Goal: Task Accomplishment & Management: Manage account settings

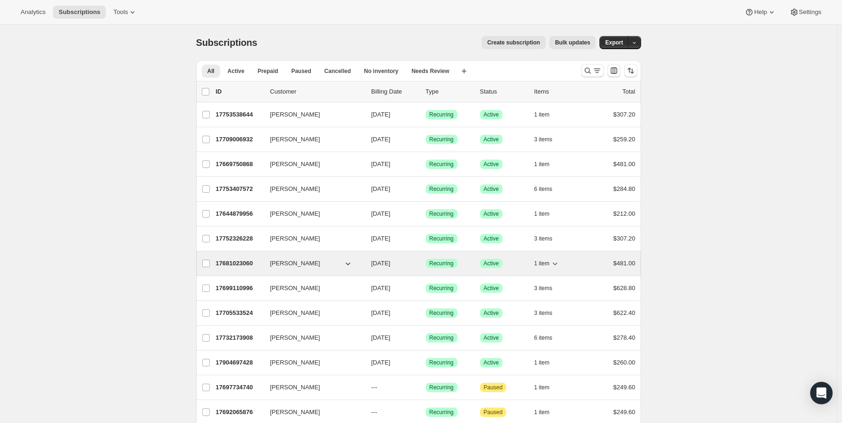
click at [628, 262] on span "$481.00" at bounding box center [624, 263] width 22 height 7
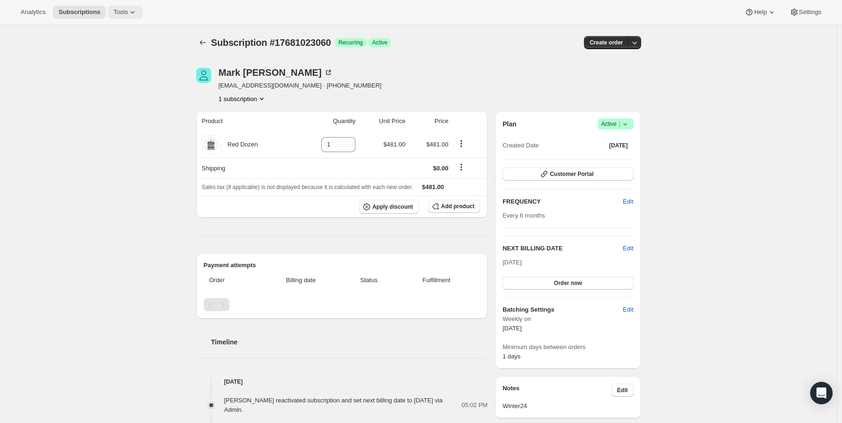
click at [128, 14] on icon at bounding box center [132, 11] width 9 height 9
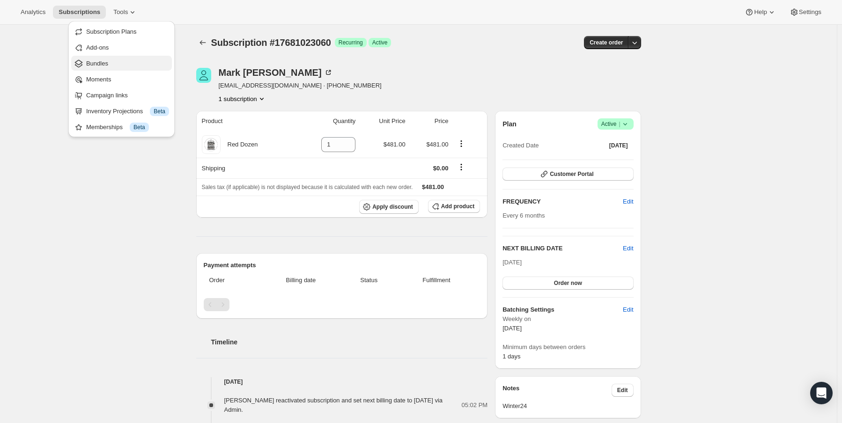
click at [108, 64] on span "Bundles" at bounding box center [127, 63] width 83 height 9
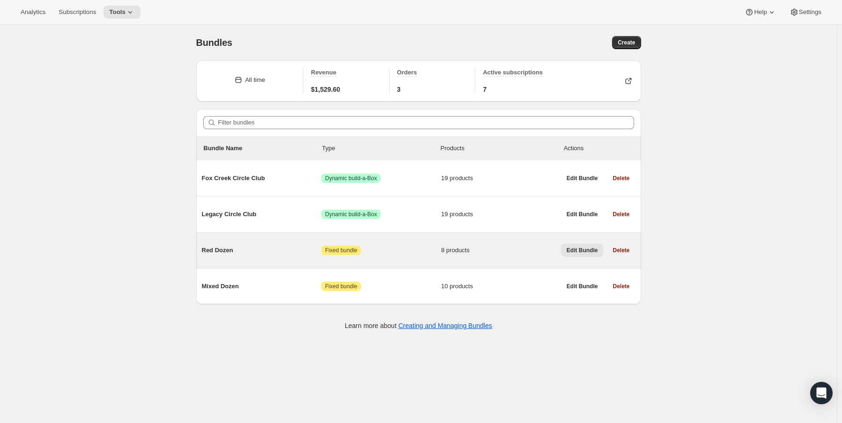
click at [580, 253] on span "Edit Bundle" at bounding box center [582, 250] width 31 height 7
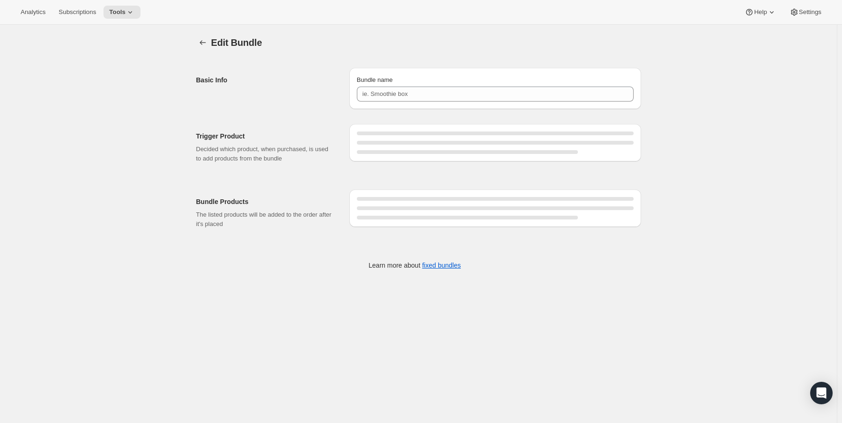
type input "Red Dozen"
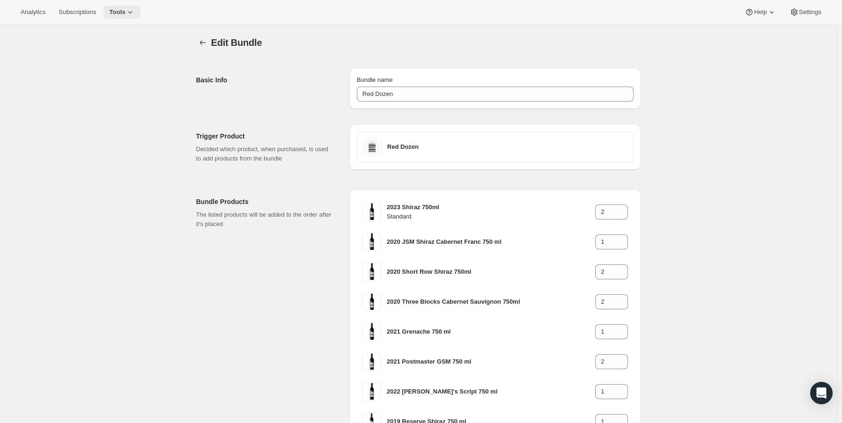
click at [125, 9] on icon at bounding box center [129, 11] width 9 height 9
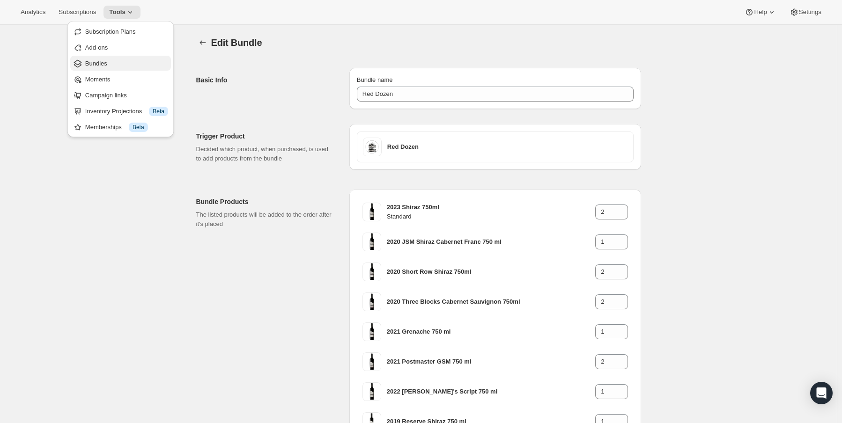
click at [111, 62] on span "Bundles" at bounding box center [126, 63] width 83 height 9
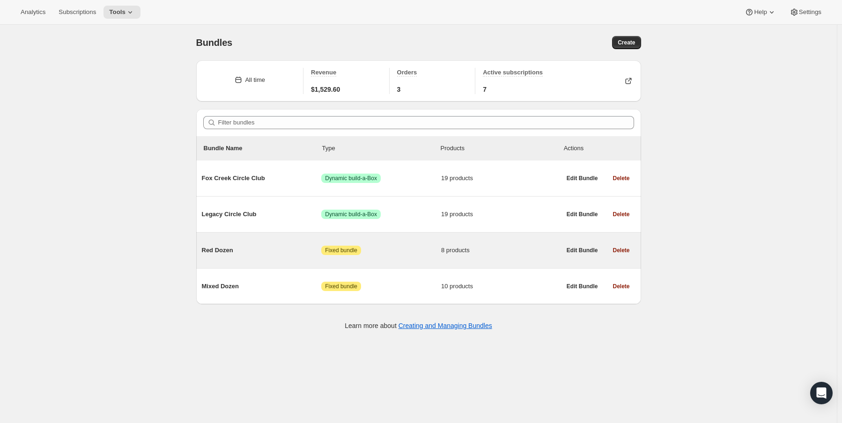
click at [218, 249] on span "Red Dozen" at bounding box center [262, 250] width 120 height 9
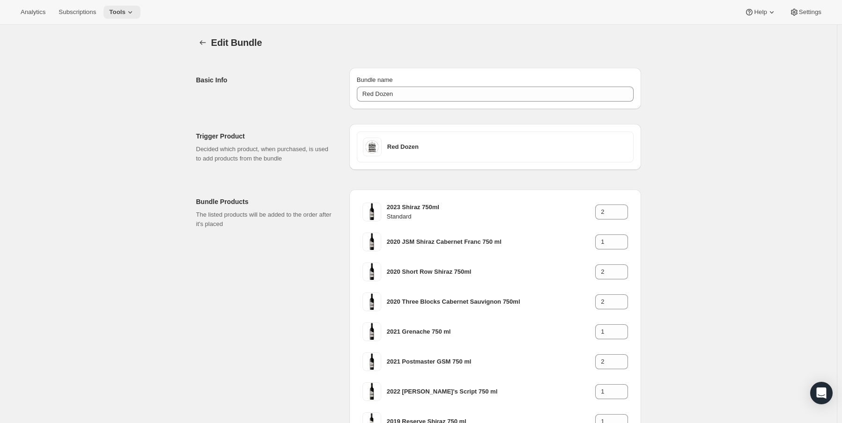
click at [125, 14] on icon at bounding box center [129, 11] width 9 height 9
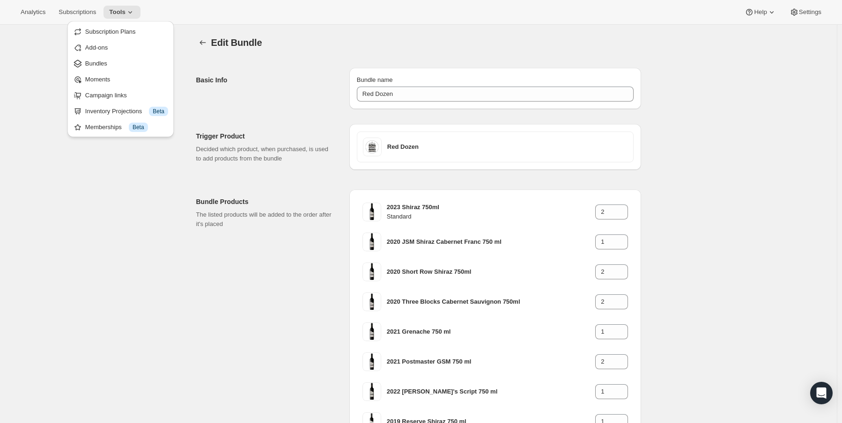
click at [119, 22] on div "Subscription Plans Add-ons Bundles Moments Campaign links Inventory Projections…" at bounding box center [120, 79] width 106 height 116
click at [121, 33] on span "Subscription Plans" at bounding box center [110, 31] width 51 height 7
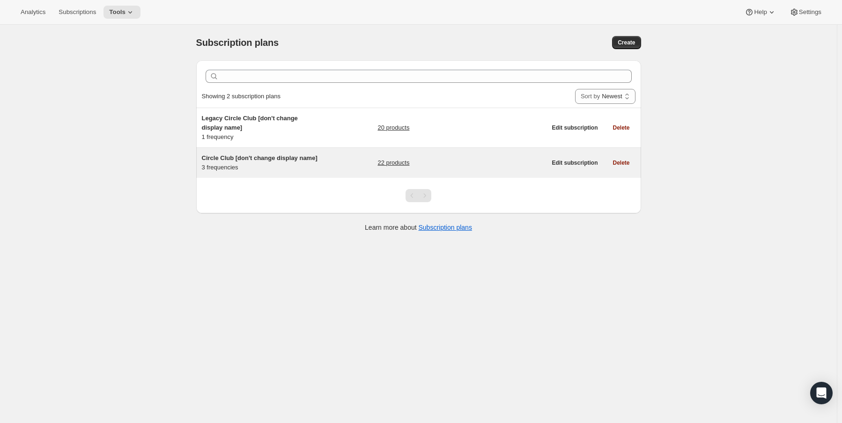
click at [240, 163] on div "Circle Club [don't change display name] 3 frequencies" at bounding box center [260, 163] width 117 height 19
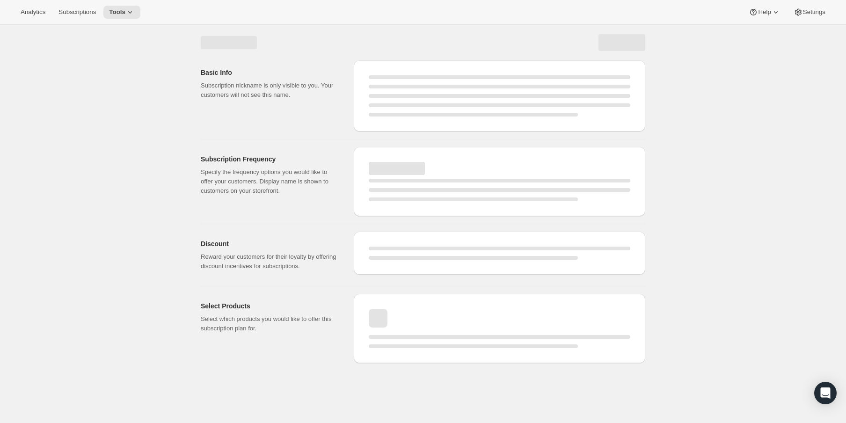
select select "WEEK"
select select "MONTH"
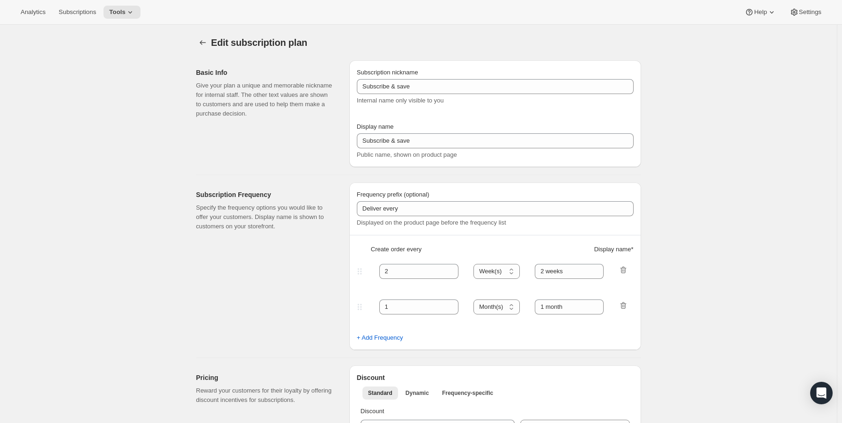
type input "Circle Club [don't change display name]"
type input "Fox Creek Circle Club"
type input "3"
select select "MONTH"
type input "3 months"
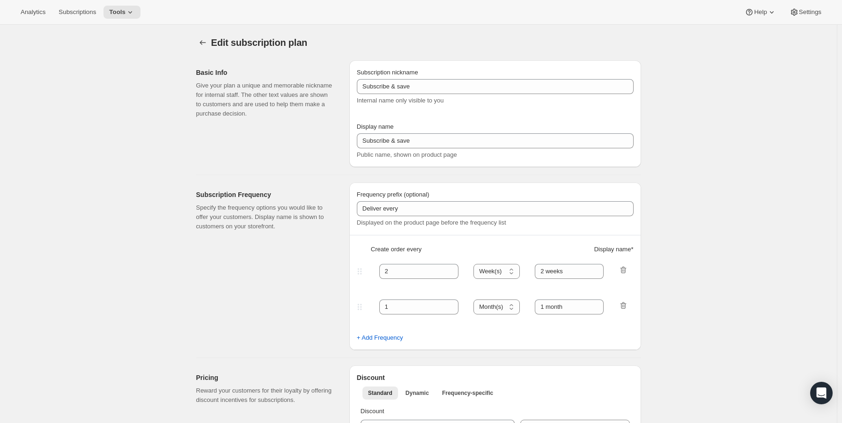
type input "4"
type input "4 months"
checkbox input "true"
select select "MONTH"
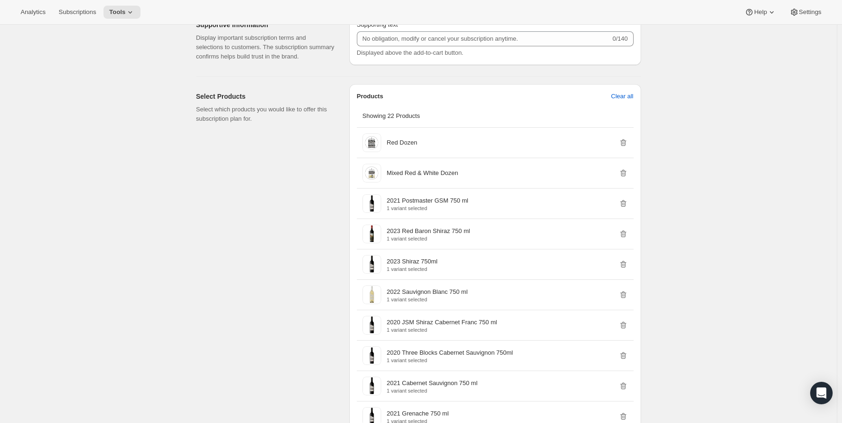
scroll to position [562, 0]
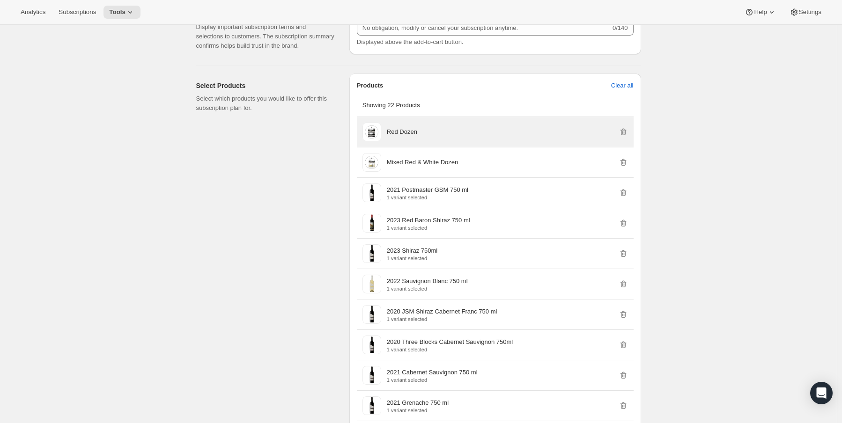
click at [414, 131] on p "Red Dozen" at bounding box center [402, 131] width 30 height 9
click at [404, 132] on p "Red Dozen" at bounding box center [402, 131] width 30 height 9
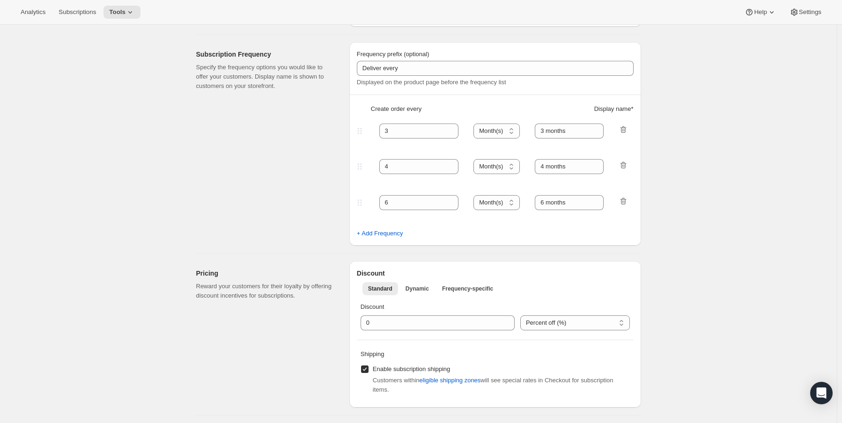
scroll to position [0, 0]
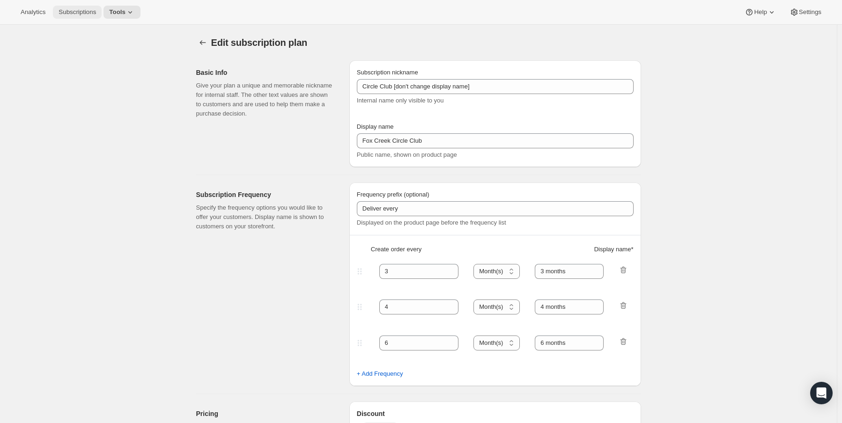
click at [69, 10] on span "Subscriptions" at bounding box center [77, 11] width 37 height 7
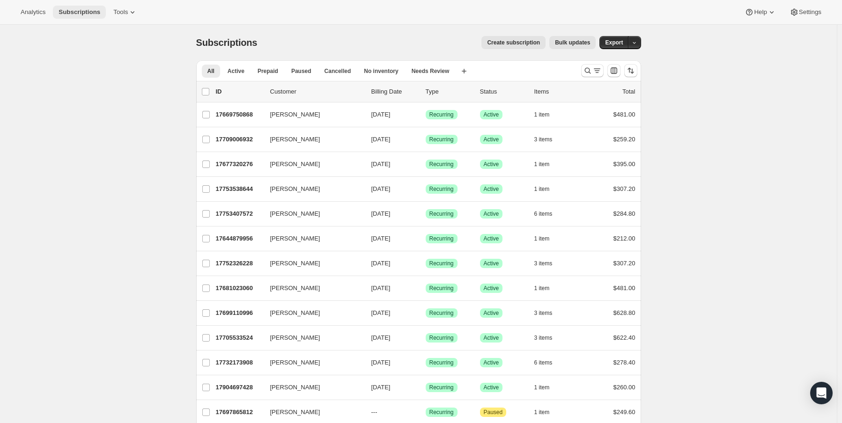
click at [73, 9] on span "Subscriptions" at bounding box center [80, 11] width 42 height 7
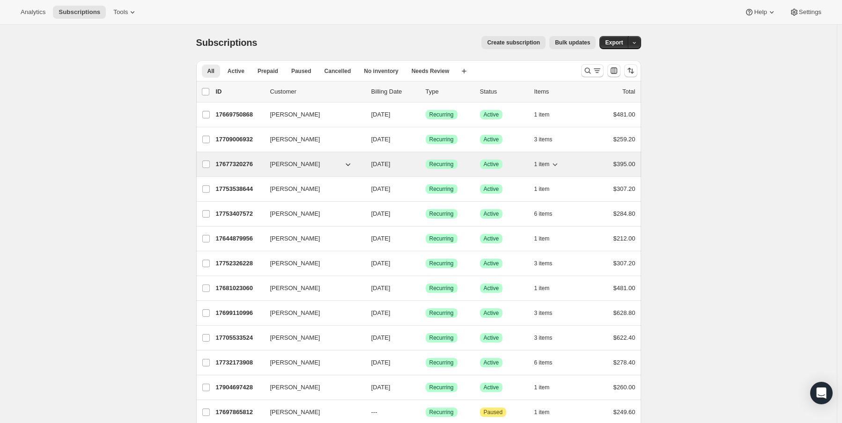
click at [298, 163] on span "[PERSON_NAME]" at bounding box center [295, 164] width 50 height 9
click at [250, 165] on p "17677320276" at bounding box center [239, 164] width 47 height 9
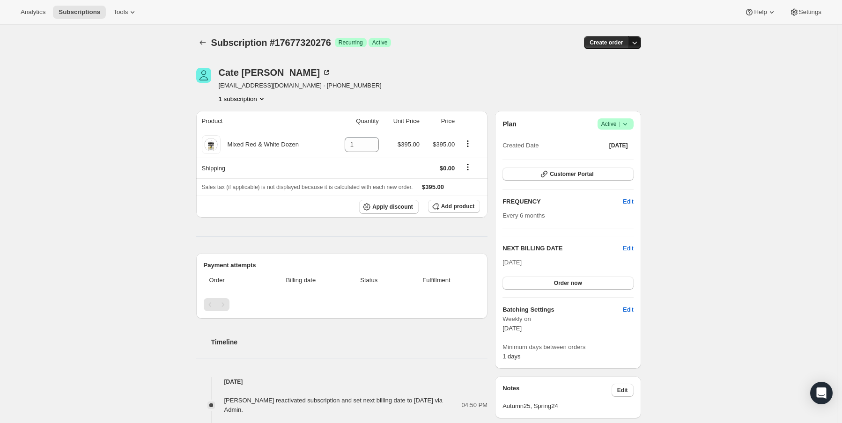
click at [634, 44] on icon "button" at bounding box center [634, 42] width 9 height 9
click at [755, 112] on div "Subscription #17677320276. This page is ready Subscription #17677320276 Success…" at bounding box center [418, 388] width 837 height 727
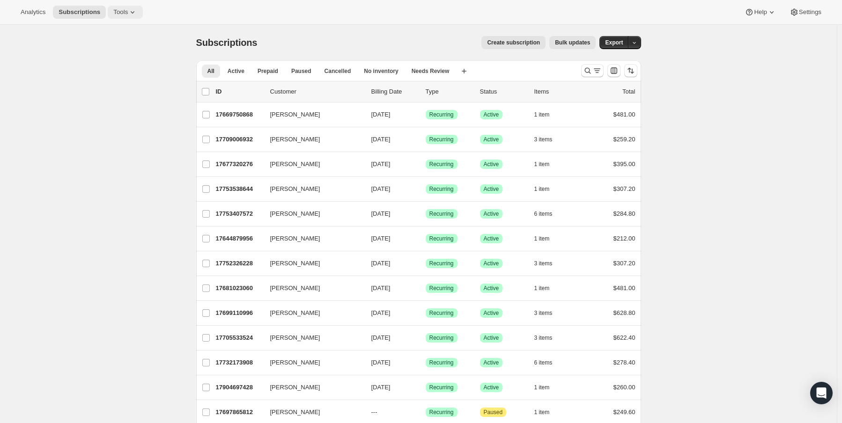
click at [113, 13] on span "Tools" at bounding box center [120, 11] width 15 height 7
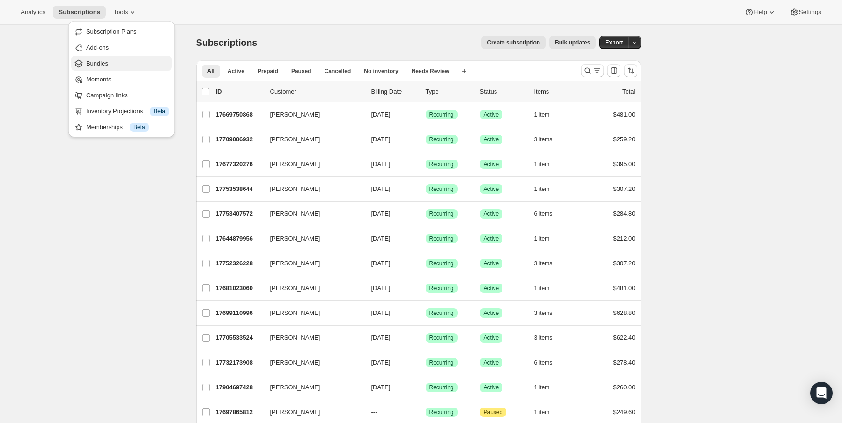
click at [103, 66] on span "Bundles" at bounding box center [97, 63] width 22 height 7
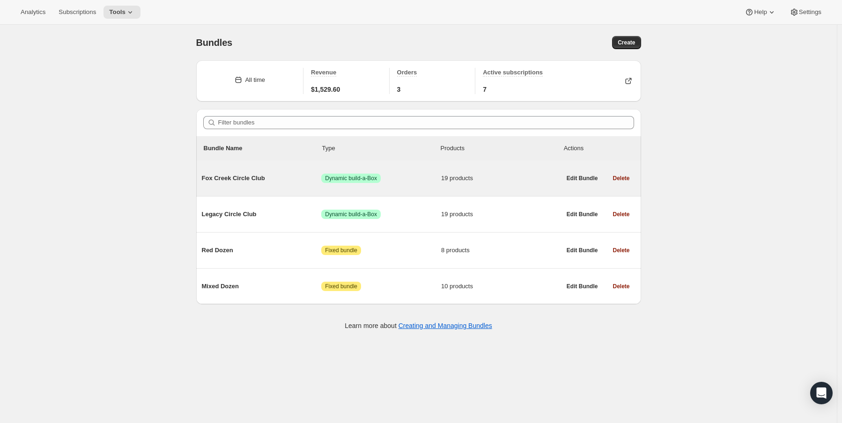
click at [236, 187] on div "Fox Creek Circle Club Success Dynamic build-a-Box 19 products" at bounding box center [381, 178] width 359 height 24
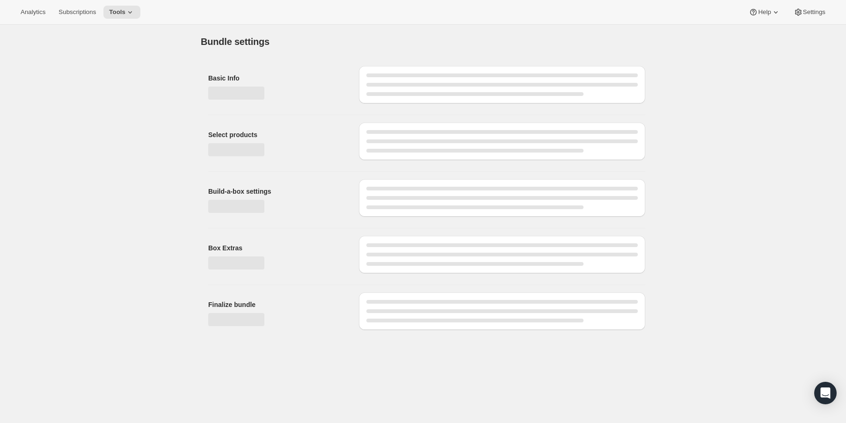
type input "Fox Creek Circle Club"
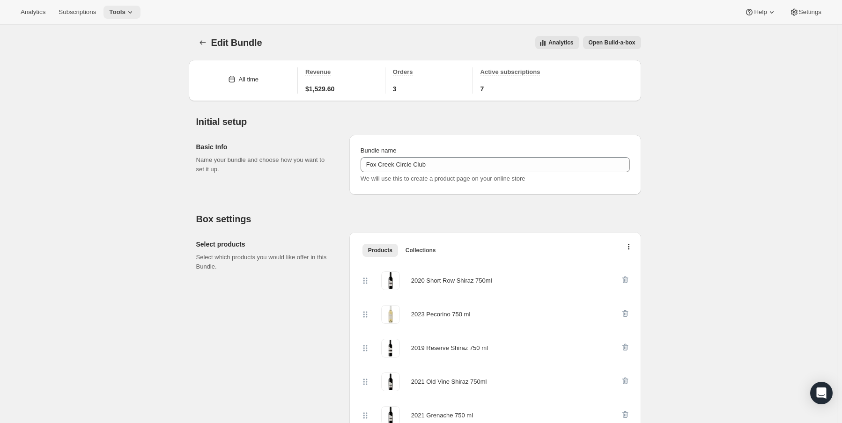
click at [112, 11] on span "Tools" at bounding box center [117, 11] width 16 height 7
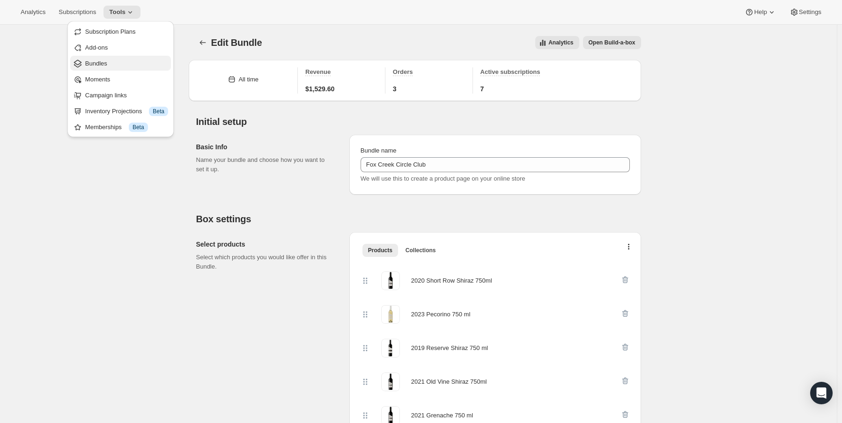
click at [92, 63] on span "Bundles" at bounding box center [96, 63] width 22 height 7
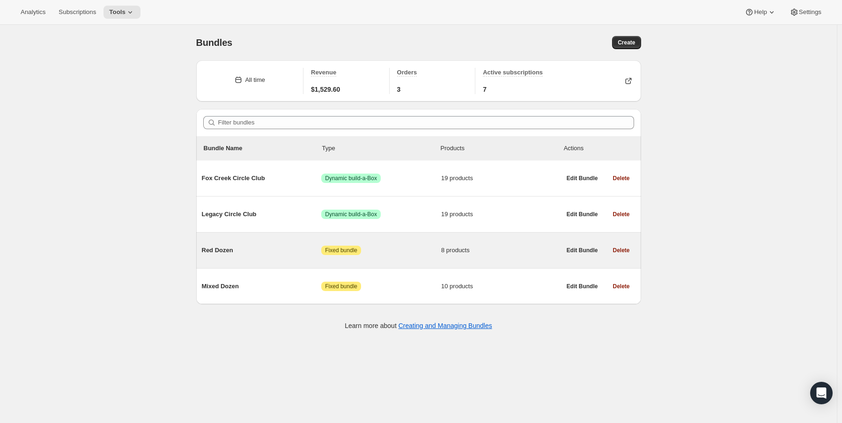
click at [223, 248] on span "Red Dozen" at bounding box center [262, 250] width 120 height 9
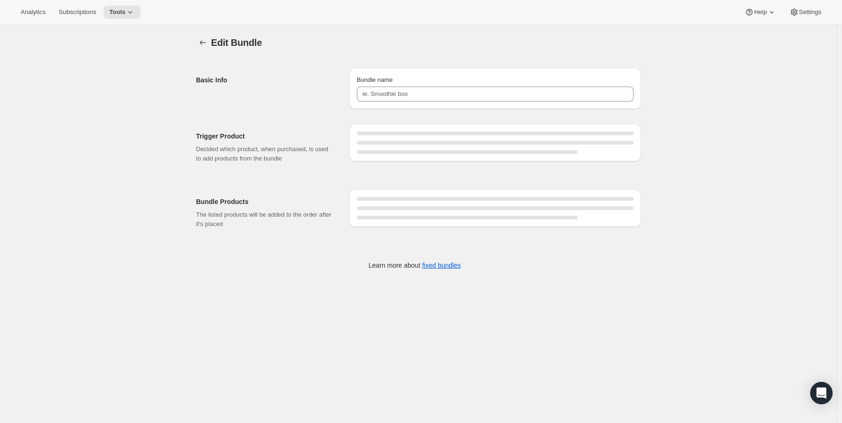
type input "Red Dozen"
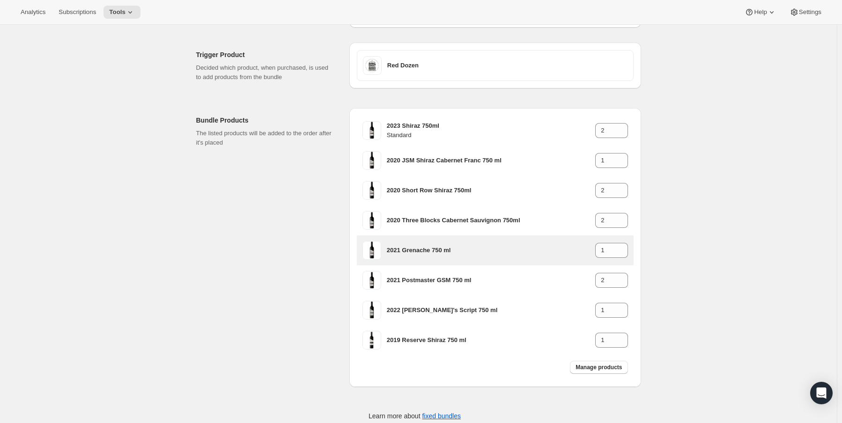
scroll to position [103, 0]
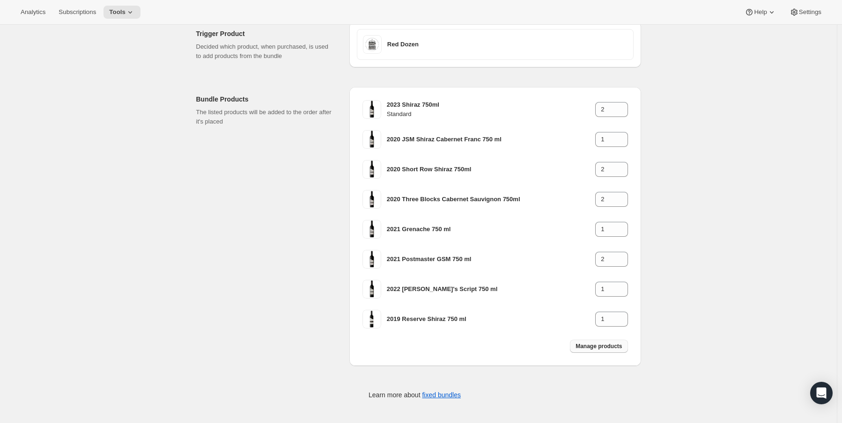
click at [591, 343] on span "Manage products" at bounding box center [598, 346] width 46 height 7
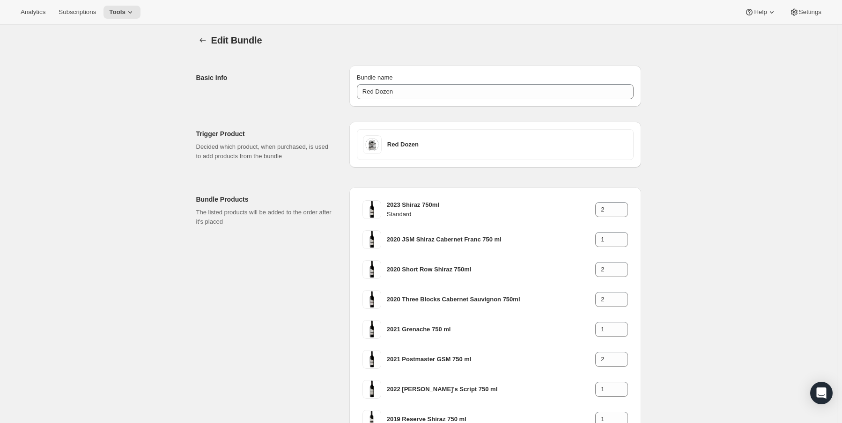
scroll to position [0, 0]
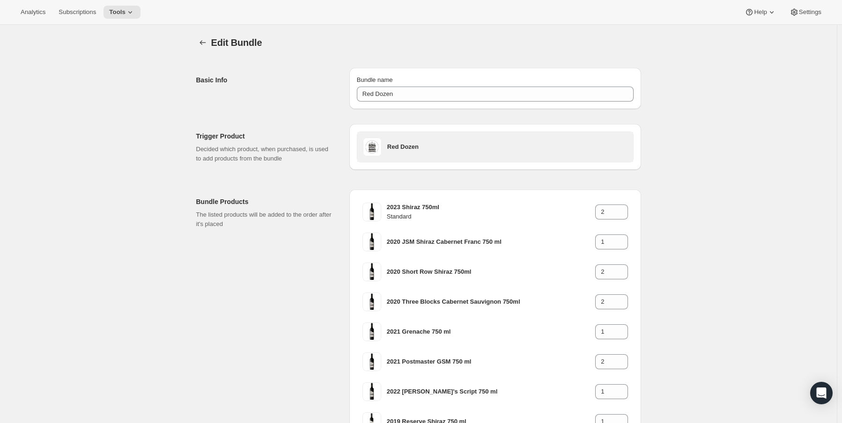
click at [410, 146] on h3 "Red Dozen" at bounding box center [507, 146] width 240 height 9
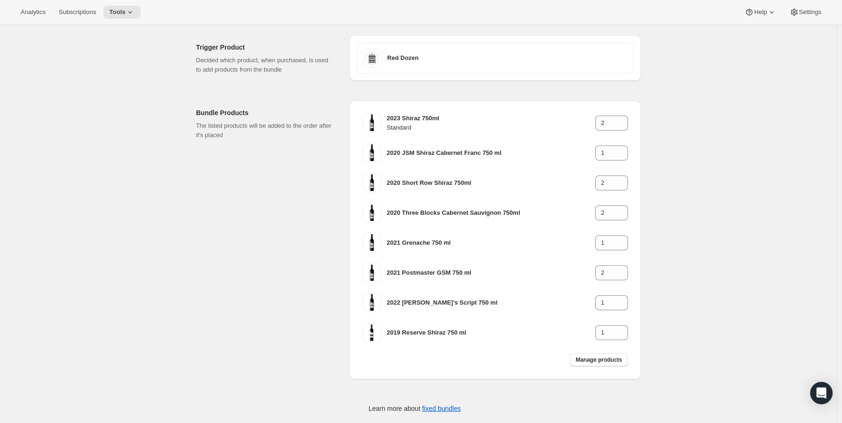
scroll to position [103, 0]
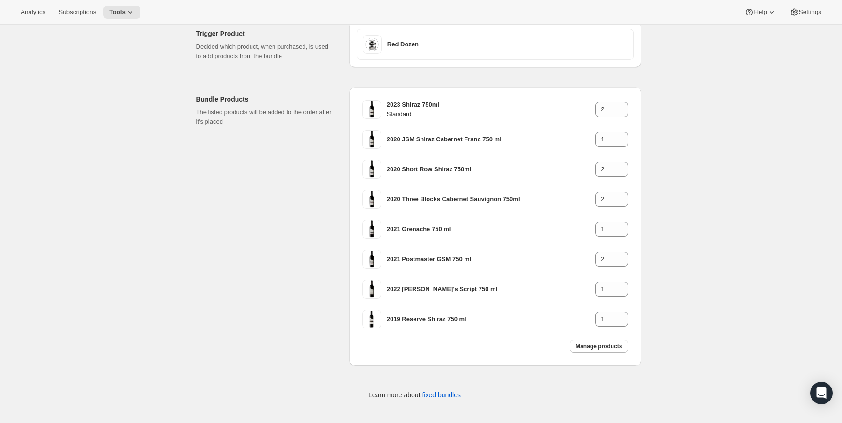
click at [456, 401] on div "Trigger Product Decided which product, when purchased, is used to add products …" at bounding box center [415, 208] width 452 height 403
click at [452, 395] on link "fixed bundles" at bounding box center [441, 394] width 39 height 7
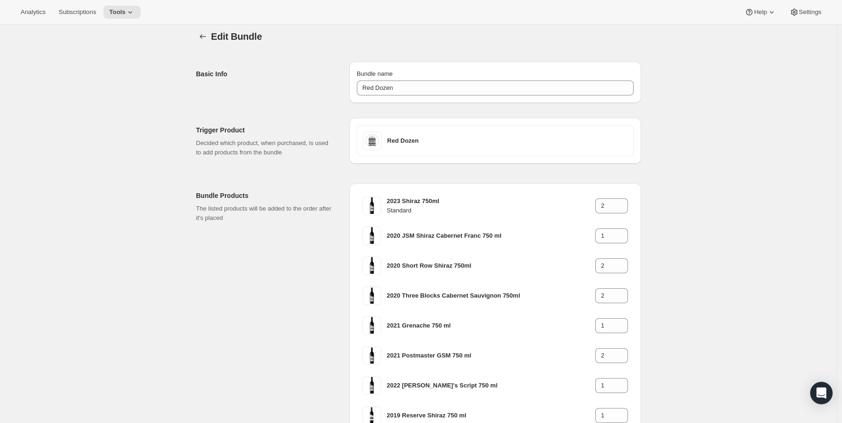
scroll to position [0, 0]
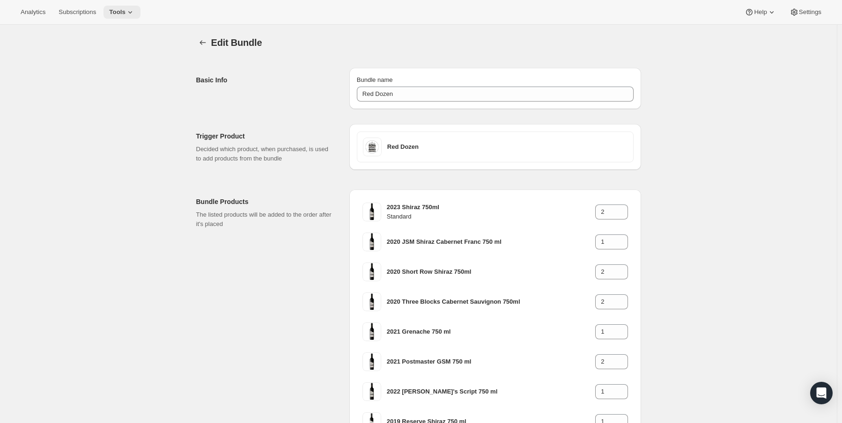
drag, startPoint x: 120, startPoint y: 8, endPoint x: 127, endPoint y: 15, distance: 9.6
click at [122, 9] on span "Tools" at bounding box center [117, 11] width 16 height 7
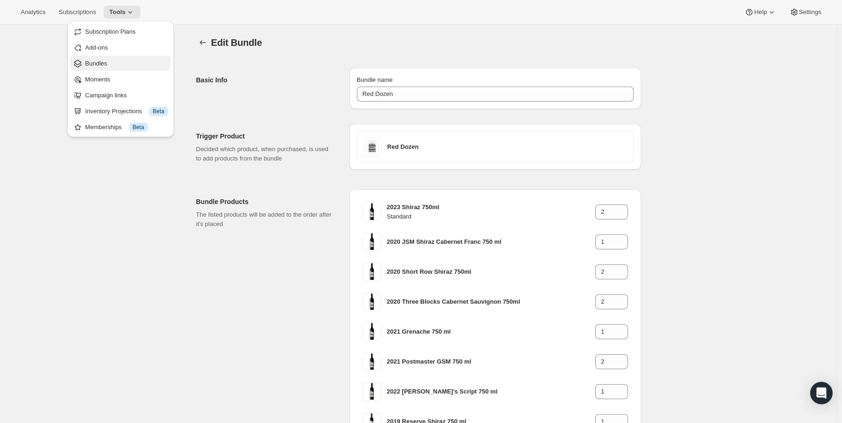
click at [104, 63] on span "Bundles" at bounding box center [96, 63] width 22 height 7
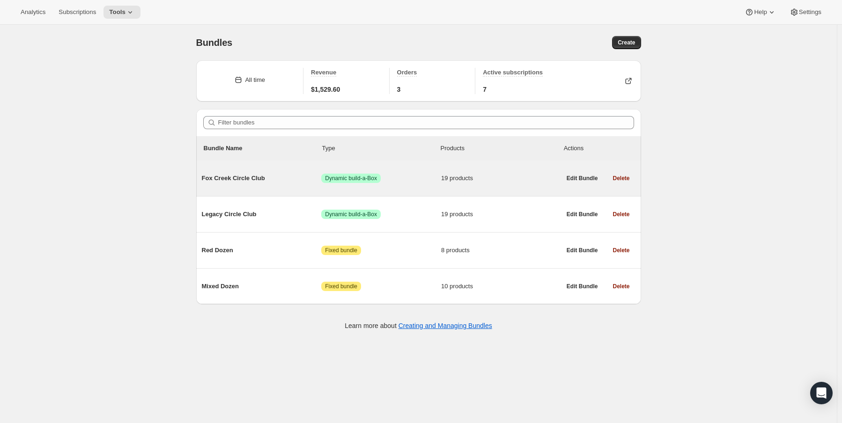
click at [240, 172] on div "Fox Creek Circle Club Success Dynamic build-a-Box 19 products" at bounding box center [381, 178] width 359 height 24
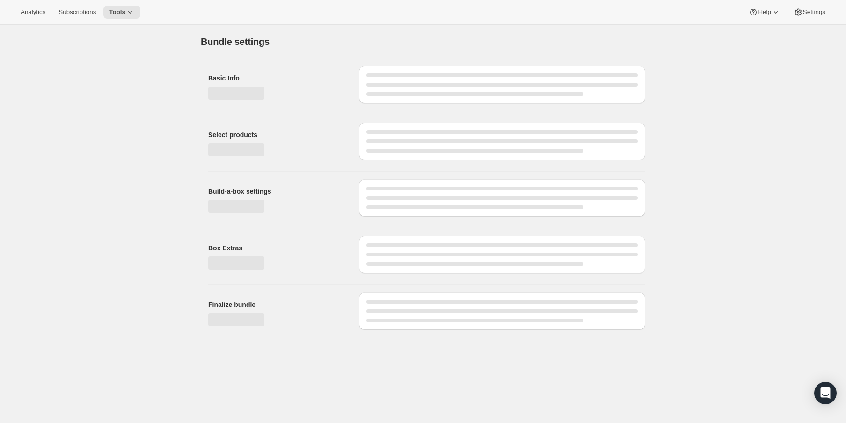
type input "Fox Creek Circle Club"
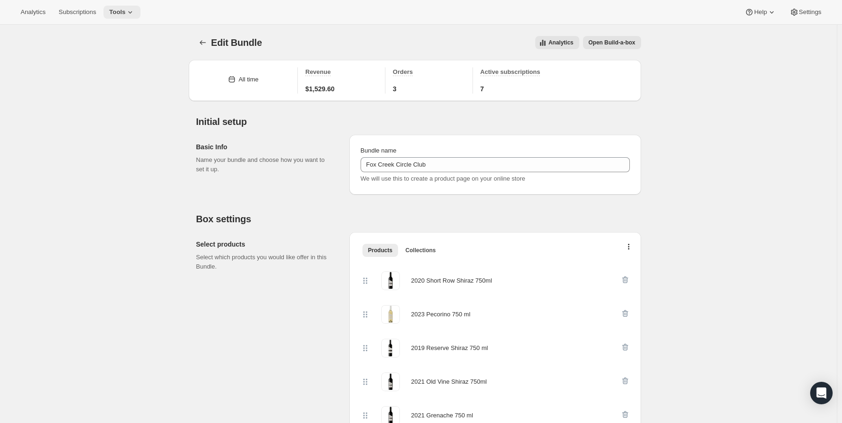
click at [129, 15] on icon at bounding box center [129, 11] width 9 height 9
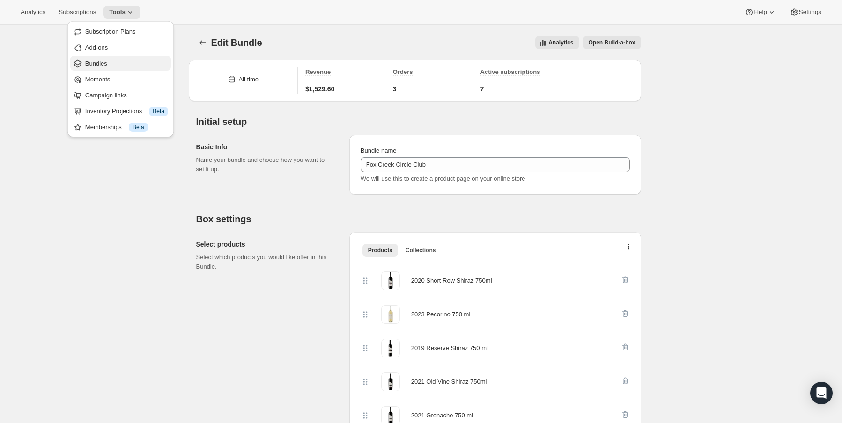
click at [110, 56] on button "Bundles" at bounding box center [120, 63] width 101 height 15
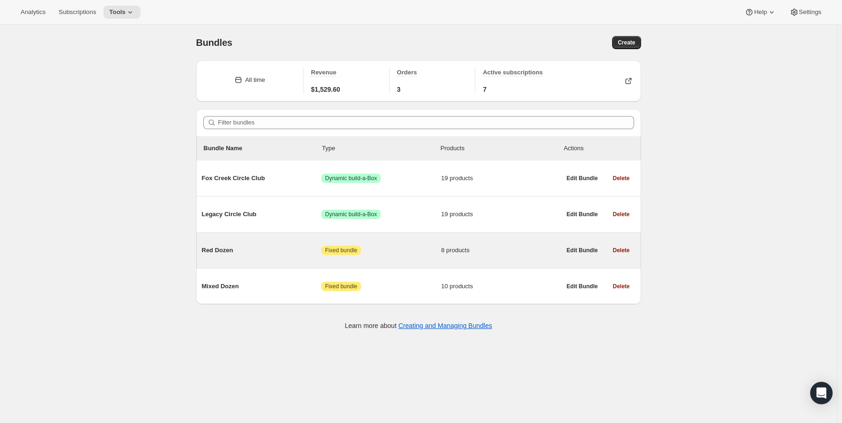
click at [228, 251] on span "Red Dozen" at bounding box center [262, 250] width 120 height 9
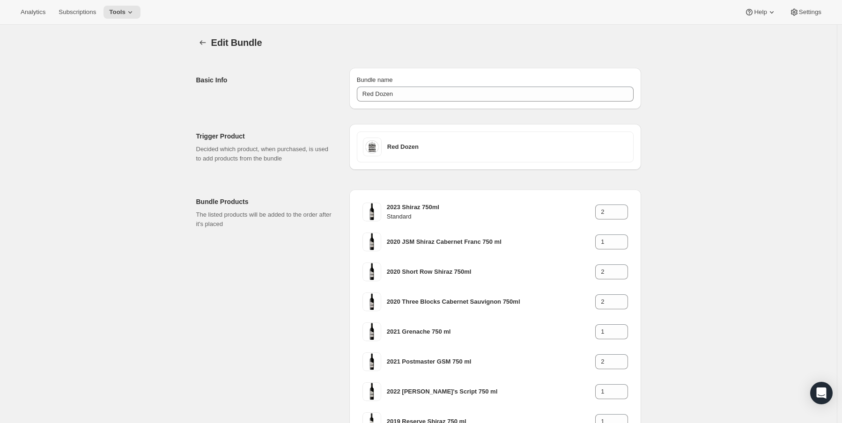
click at [120, 5] on div "Analytics Subscriptions Tools Help Settings" at bounding box center [421, 12] width 842 height 25
click at [120, 15] on span "Tools" at bounding box center [117, 11] width 16 height 7
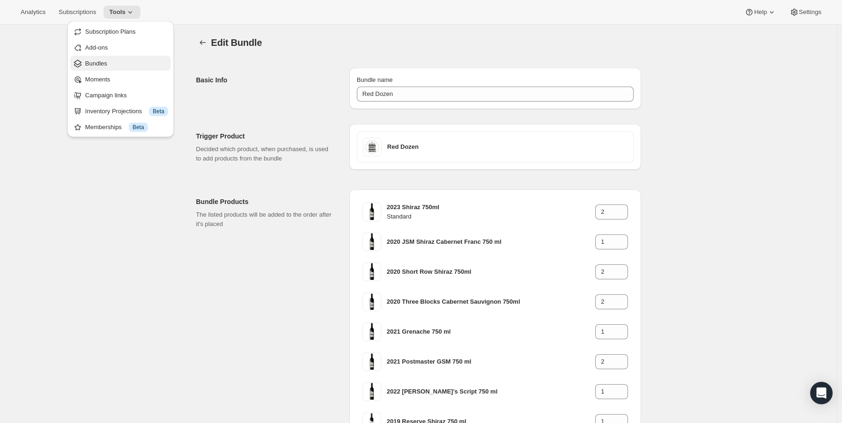
click at [112, 59] on span "Bundles" at bounding box center [126, 63] width 83 height 9
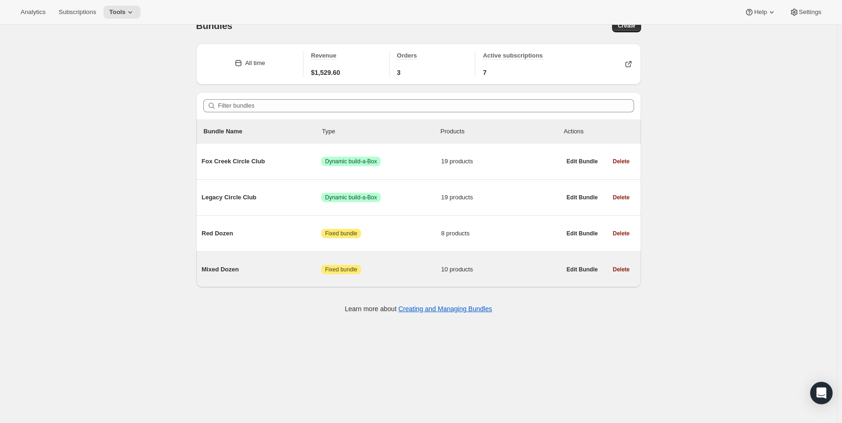
scroll to position [25, 0]
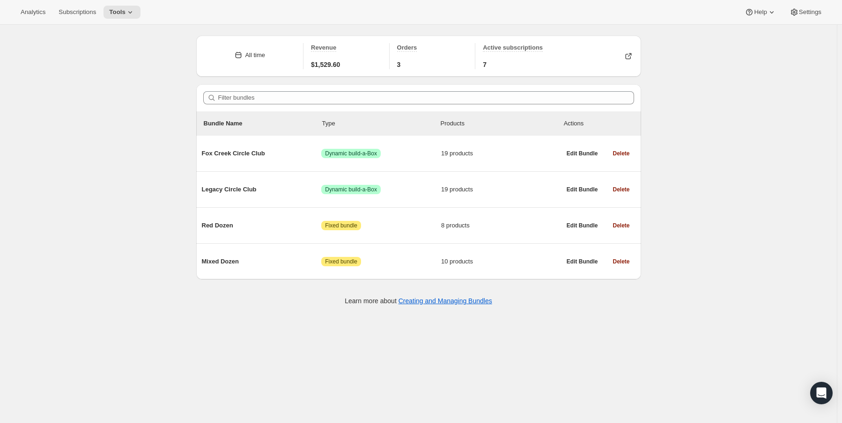
click at [119, 5] on div "Analytics Subscriptions Tools Help Settings" at bounding box center [421, 12] width 842 height 25
click at [120, 20] on div "Analytics Subscriptions Tools Help Settings" at bounding box center [421, 12] width 842 height 25
click at [125, 10] on icon at bounding box center [129, 11] width 9 height 9
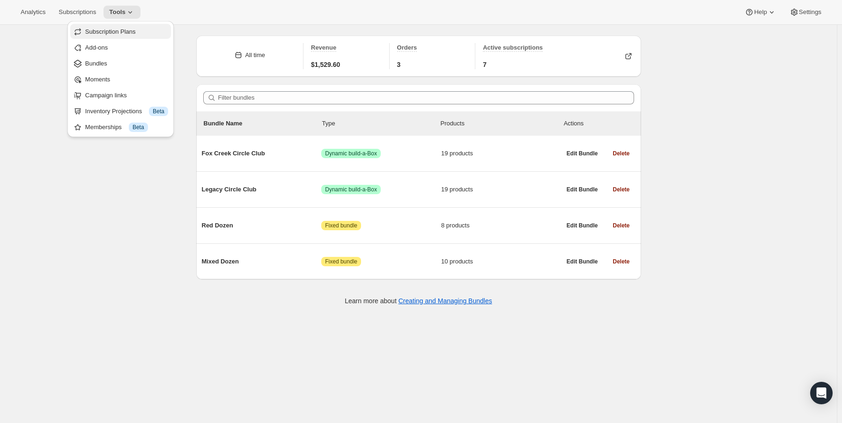
click at [117, 32] on span "Subscription Plans" at bounding box center [110, 31] width 51 height 7
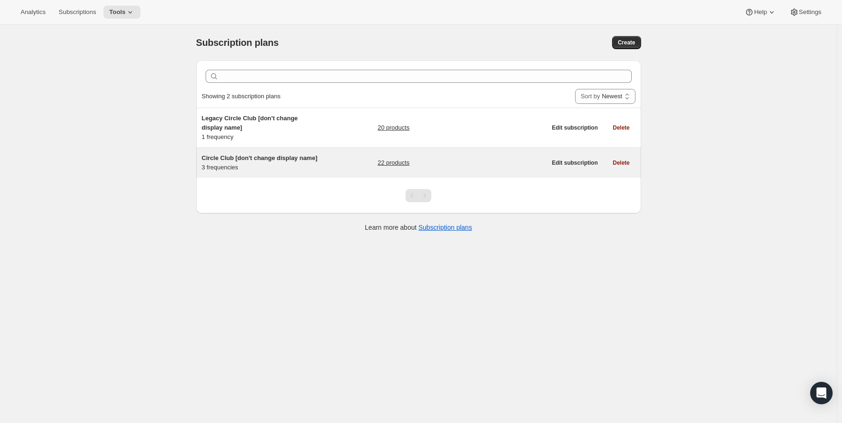
click at [250, 162] on h5 "Circle Club [don't change display name]" at bounding box center [260, 158] width 117 height 9
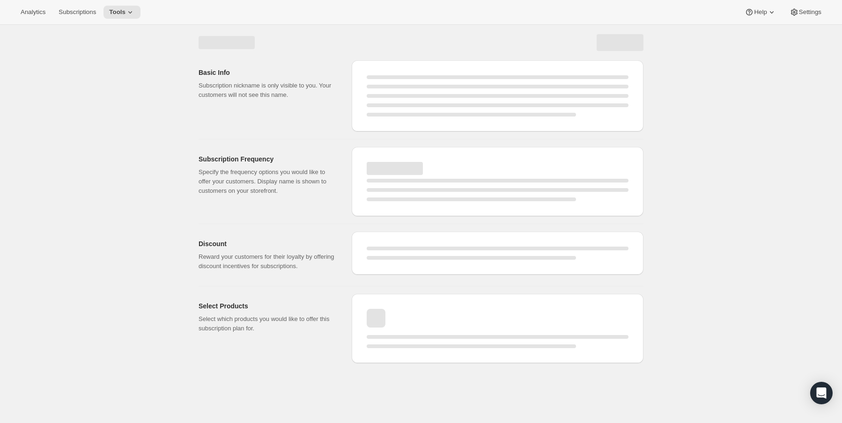
select select "WEEK"
select select "MONTH"
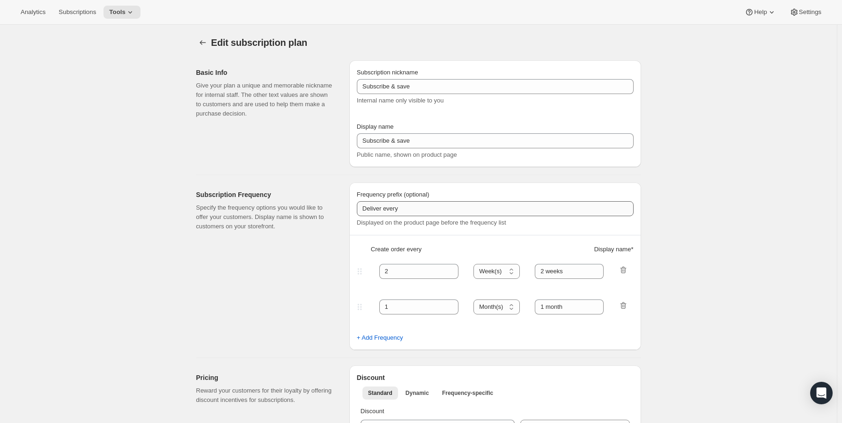
type input "Circle Club [don't change display name]"
type input "Fox Creek Circle Club"
type input "3"
select select "MONTH"
type input "3 months"
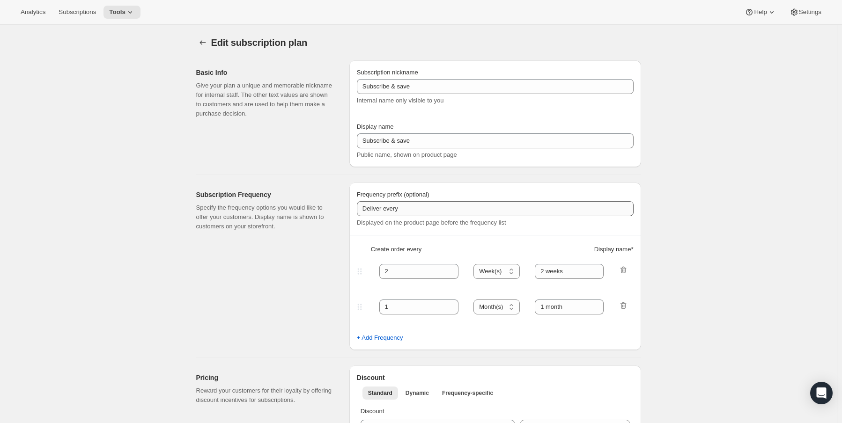
type input "4"
type input "4 months"
checkbox input "true"
select select "MONTH"
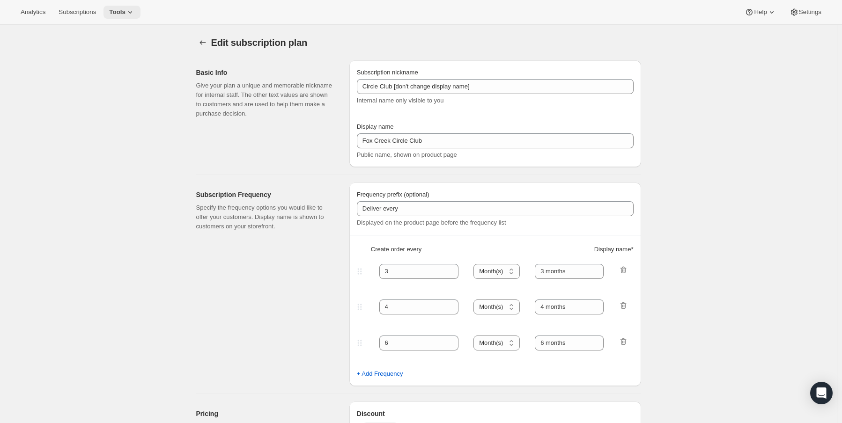
click at [117, 12] on span "Tools" at bounding box center [117, 11] width 16 height 7
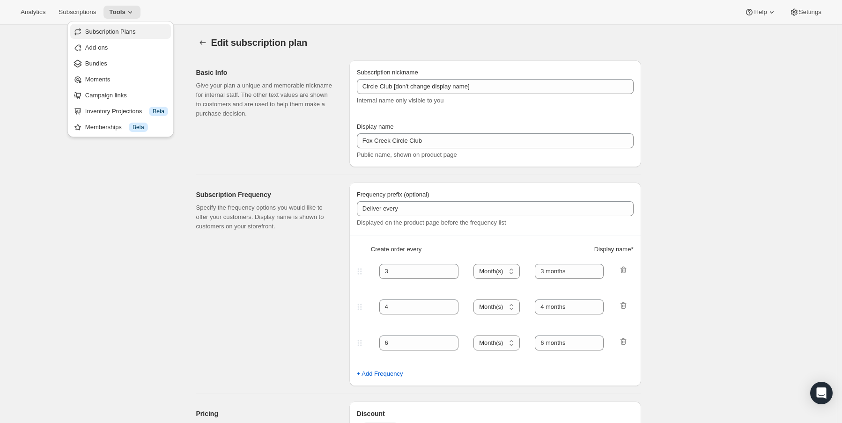
click at [129, 30] on span "Subscription Plans" at bounding box center [110, 31] width 51 height 7
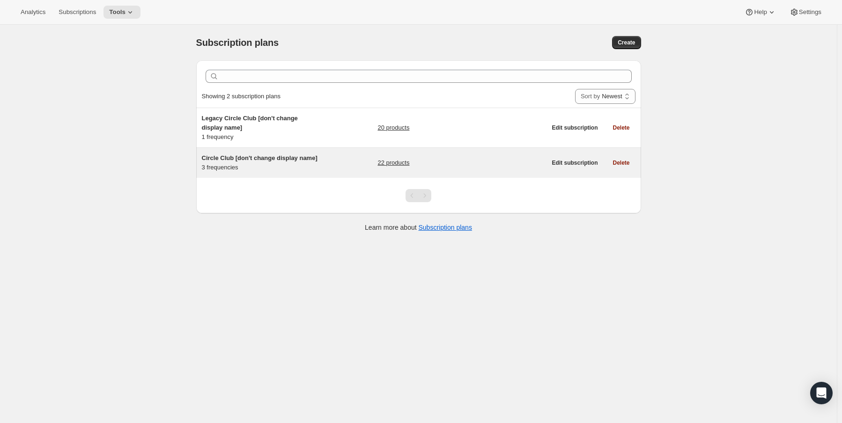
click at [256, 164] on div "Circle Club [don't change display name] 3 frequencies" at bounding box center [260, 163] width 117 height 19
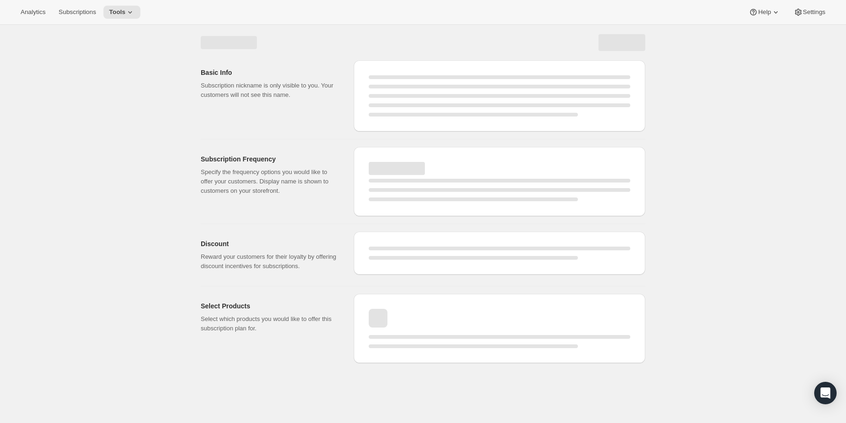
select select "WEEK"
select select "MONTH"
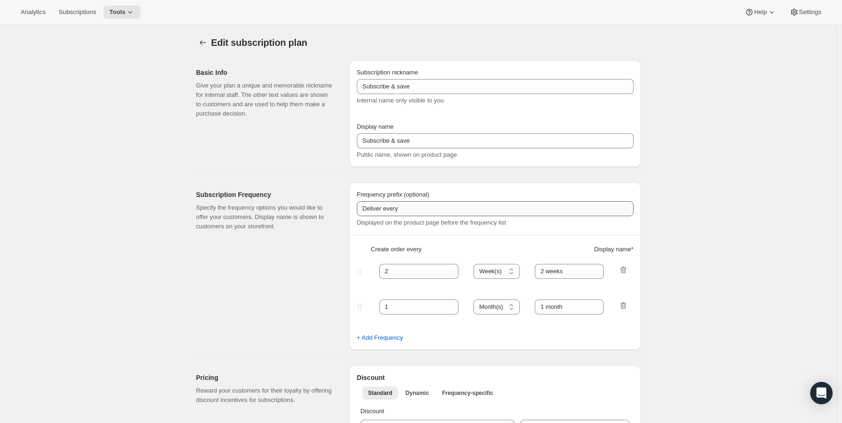
type input "Circle Club [don't change display name]"
type input "Fox Creek Circle Club"
type input "3"
select select "MONTH"
type input "3 months"
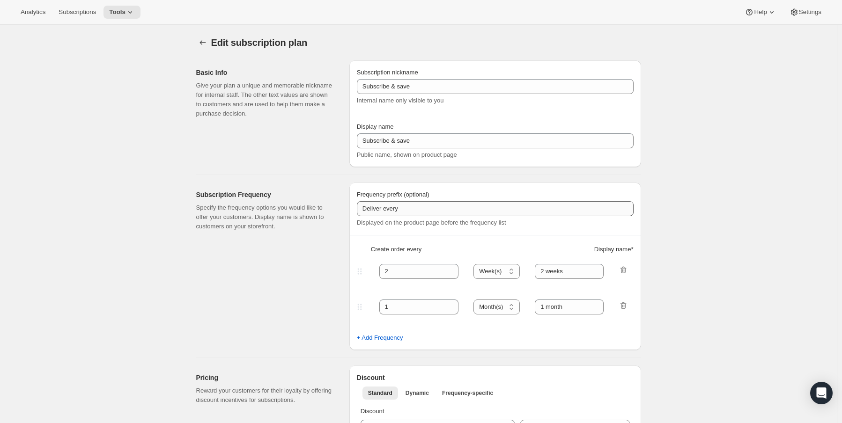
type input "4"
type input "4 months"
checkbox input "true"
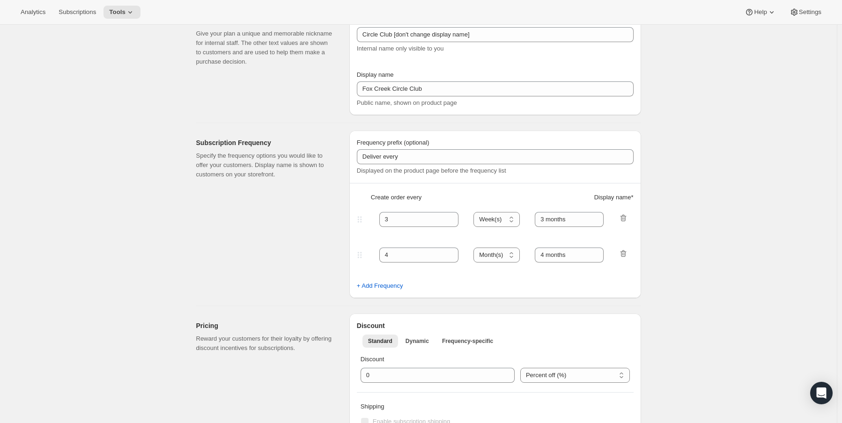
select select "MONTH"
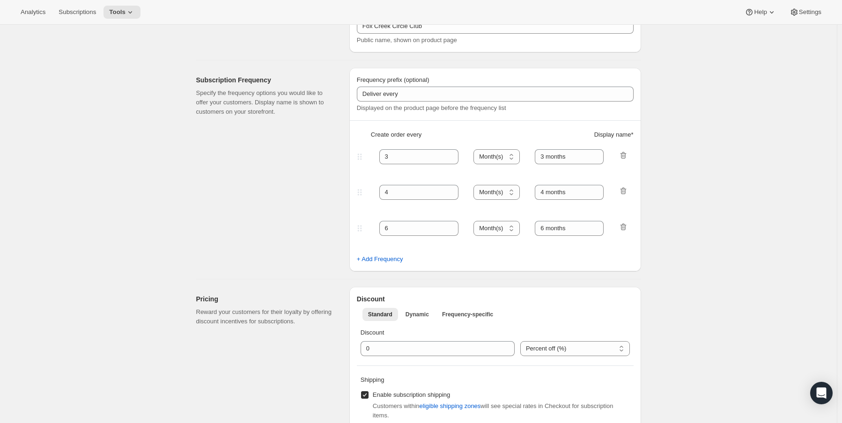
scroll to position [140, 0]
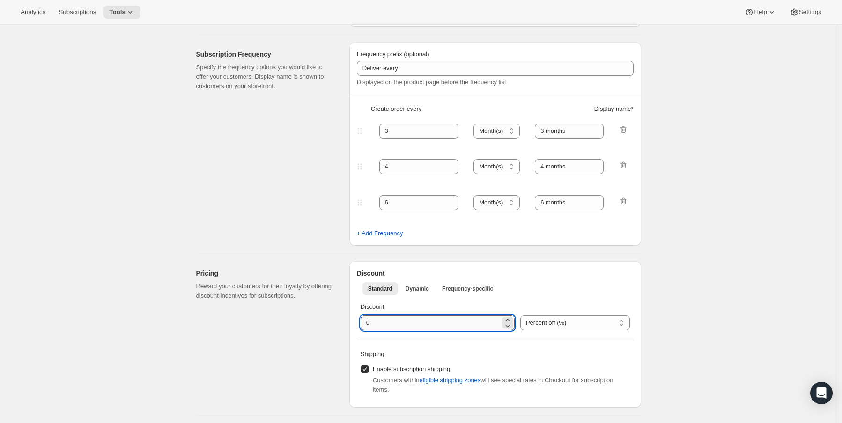
drag, startPoint x: 412, startPoint y: 327, endPoint x: 362, endPoint y: 327, distance: 49.2
click at [362, 327] on input "integer" at bounding box center [431, 323] width 140 height 15
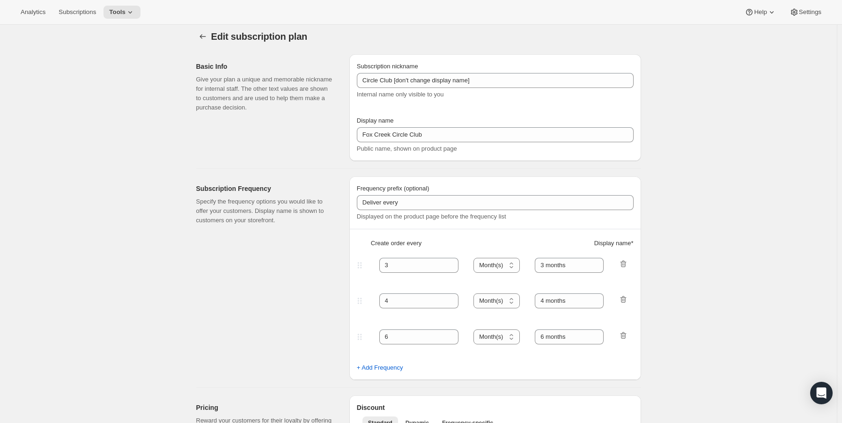
scroll to position [0, 0]
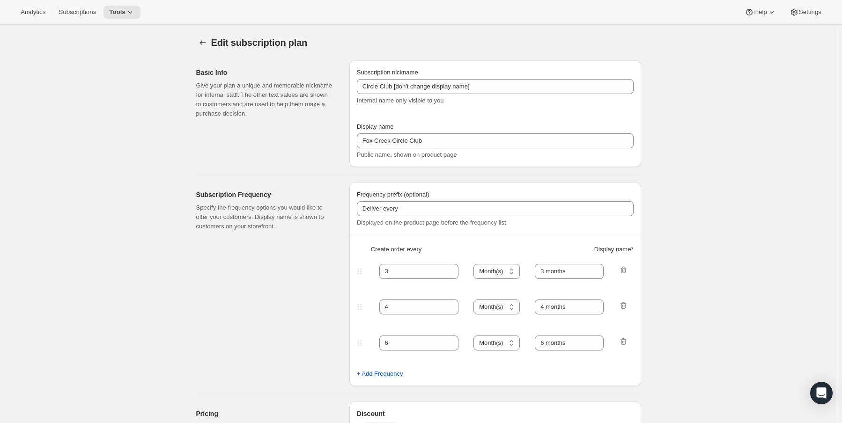
type input "20"
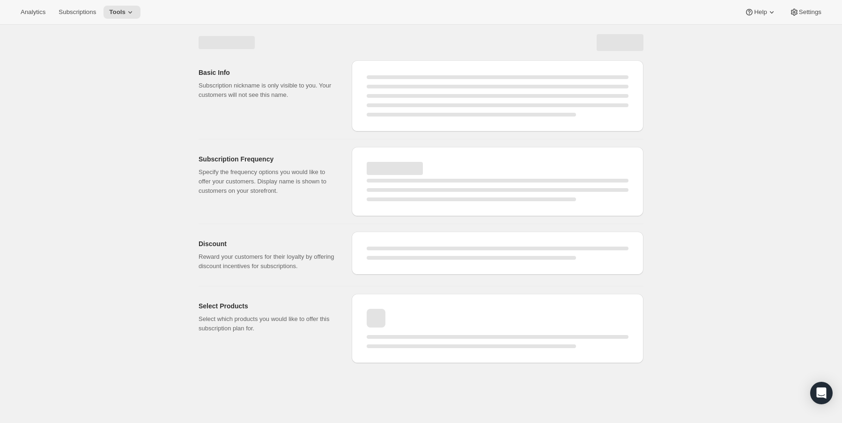
select select "MONTH"
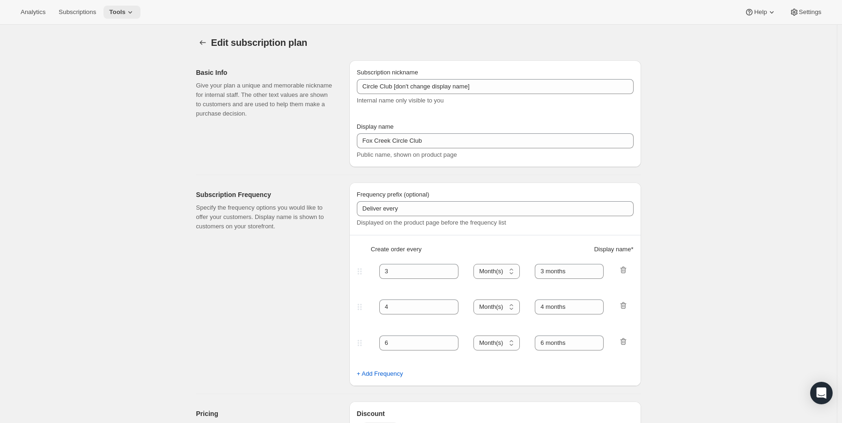
type input "20"
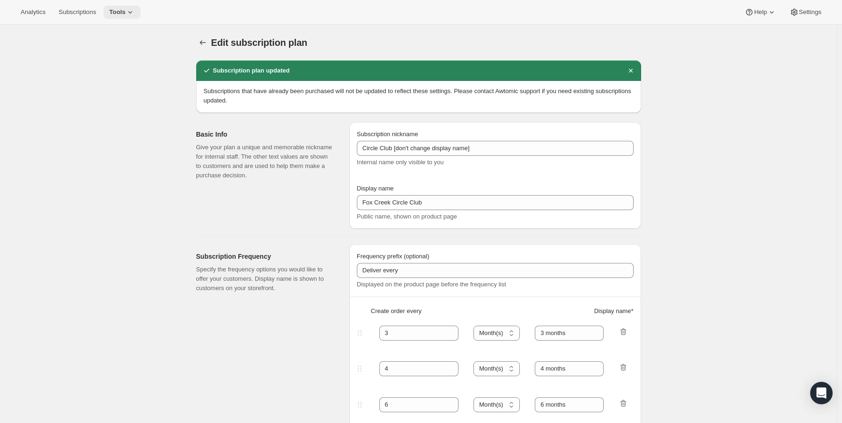
click at [126, 14] on icon at bounding box center [129, 11] width 9 height 9
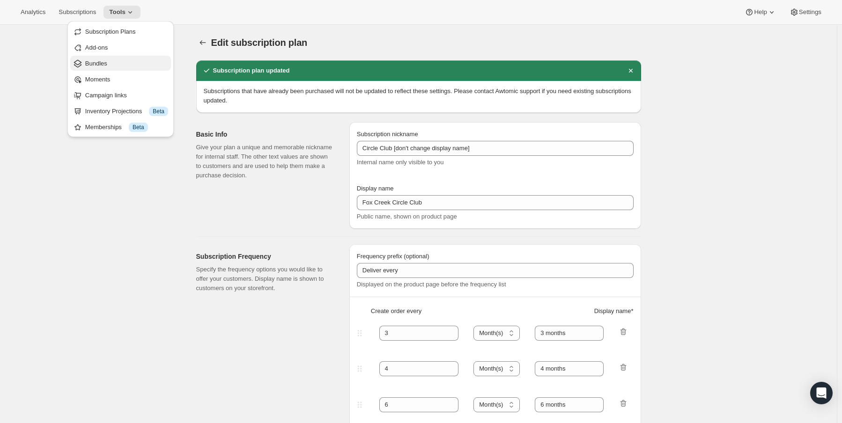
click at [112, 69] on button "Bundles" at bounding box center [120, 63] width 101 height 15
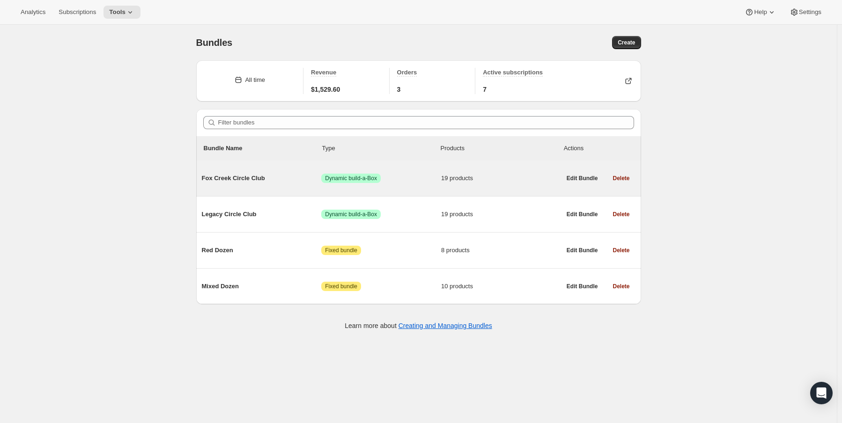
click at [256, 184] on div "Fox Creek Circle Club Success Dynamic build-a-Box 19 products" at bounding box center [381, 178] width 359 height 24
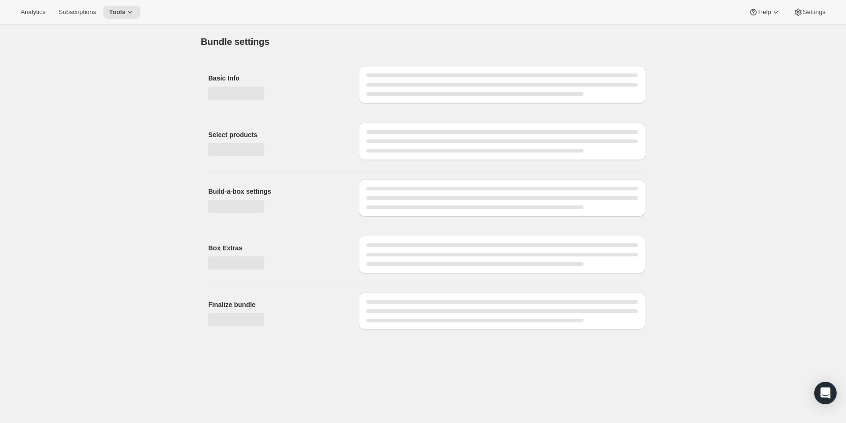
type input "Fox Creek Circle Club"
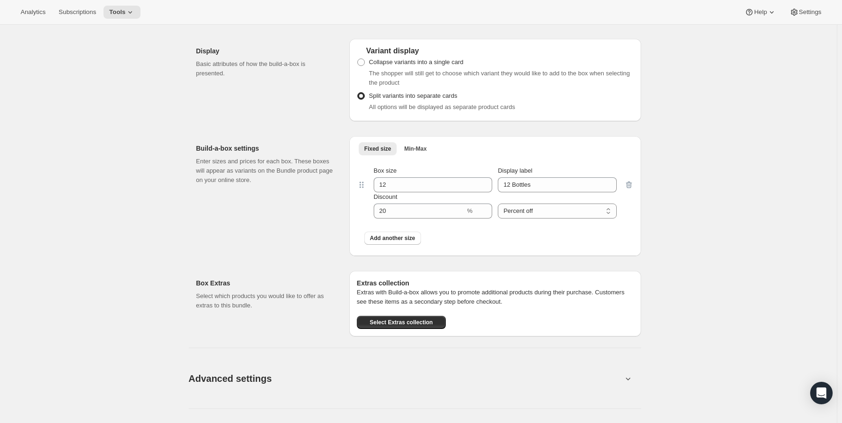
scroll to position [936, 0]
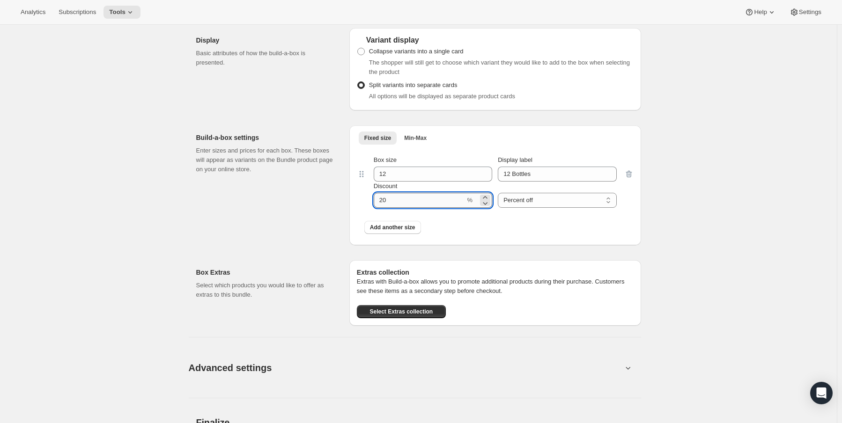
drag, startPoint x: 400, startPoint y: 196, endPoint x: 394, endPoint y: 196, distance: 5.6
click at [394, 196] on input "Discount" at bounding box center [420, 200] width 92 height 15
type input "2"
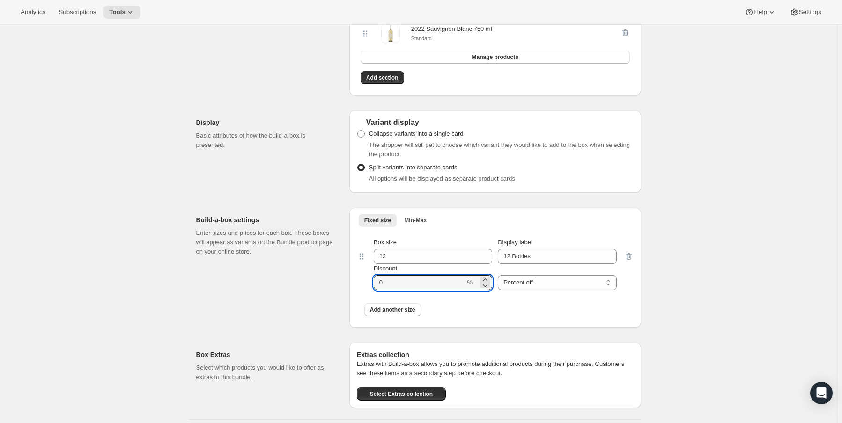
scroll to position [749, 0]
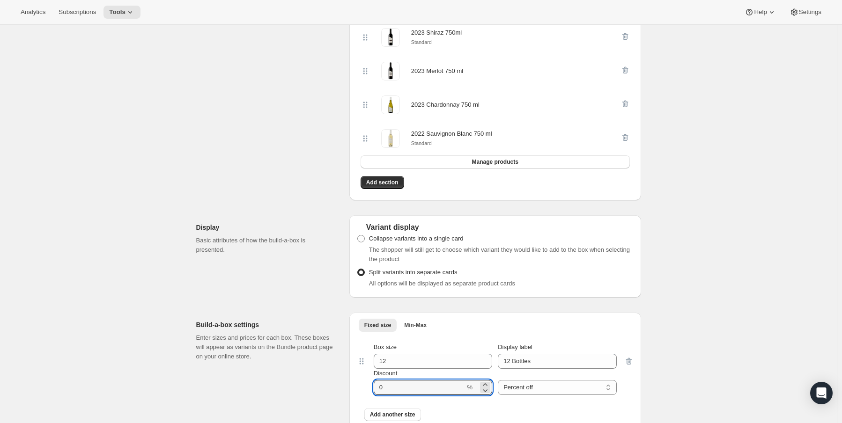
type input "0"
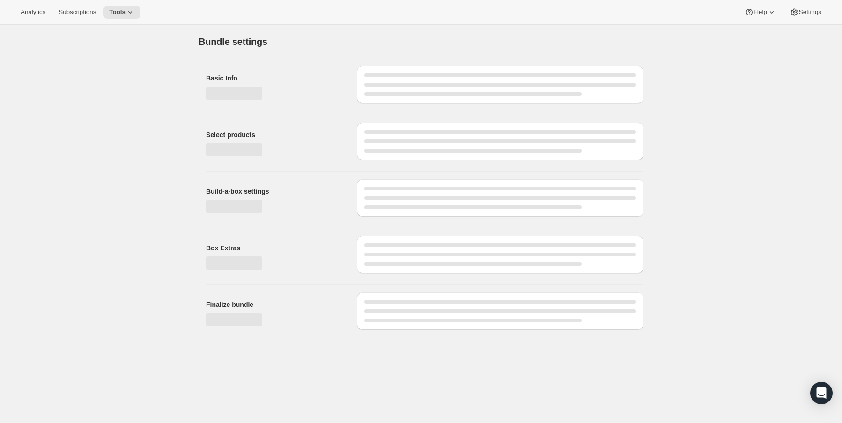
scroll to position [0, 0]
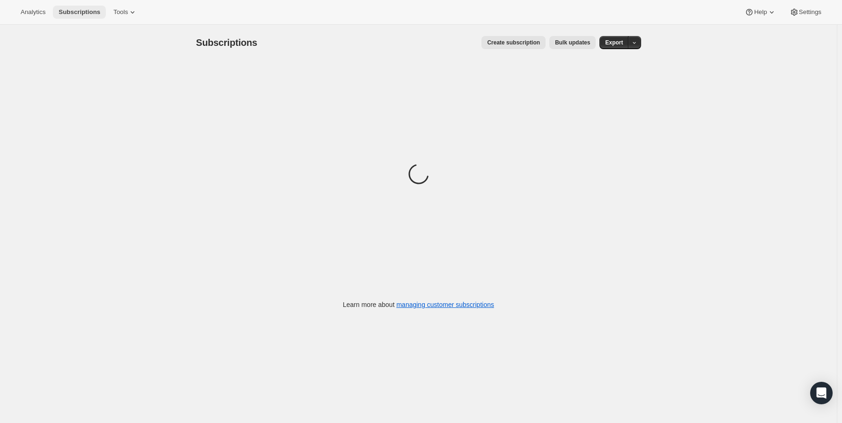
click at [77, 14] on span "Subscriptions" at bounding box center [80, 11] width 42 height 7
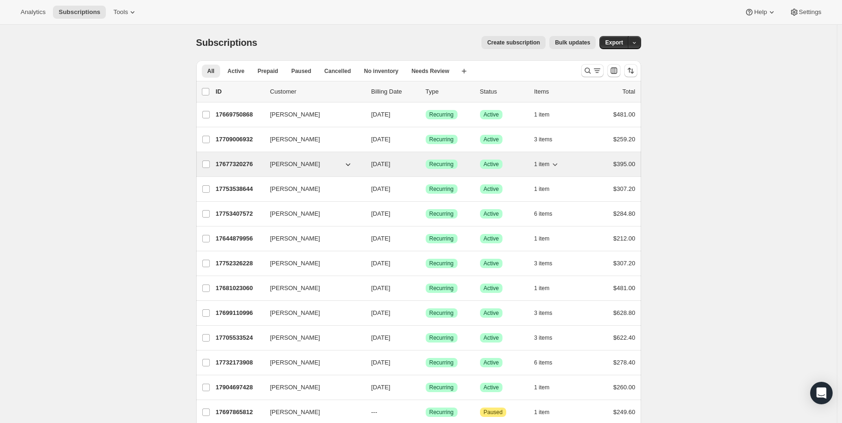
click at [324, 159] on div "17677320276 [PERSON_NAME] [DATE] Success Recurring Success Active 1 item $395.00" at bounding box center [426, 164] width 420 height 13
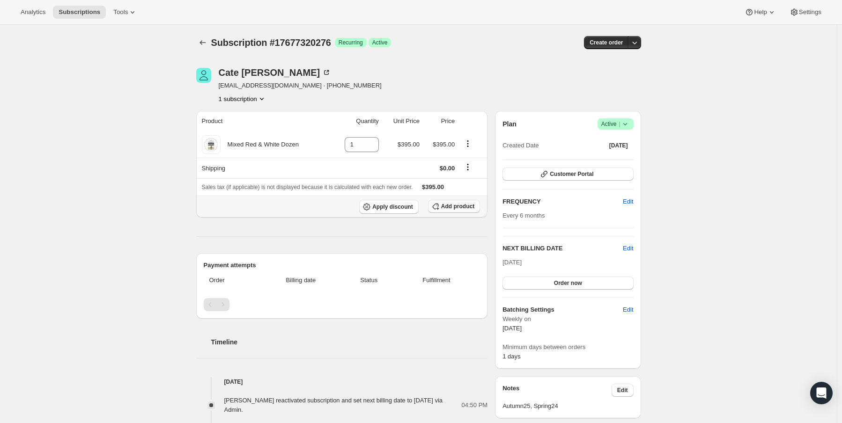
click at [460, 203] on span "Add product" at bounding box center [457, 206] width 33 height 7
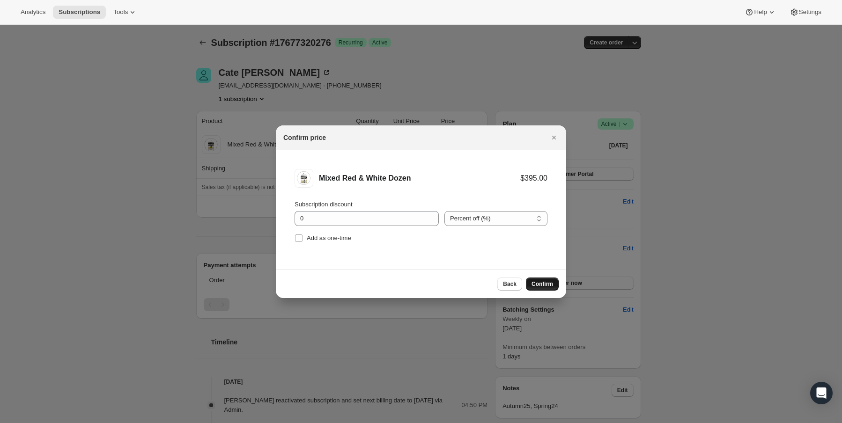
click at [543, 284] on span "Confirm" at bounding box center [542, 283] width 22 height 7
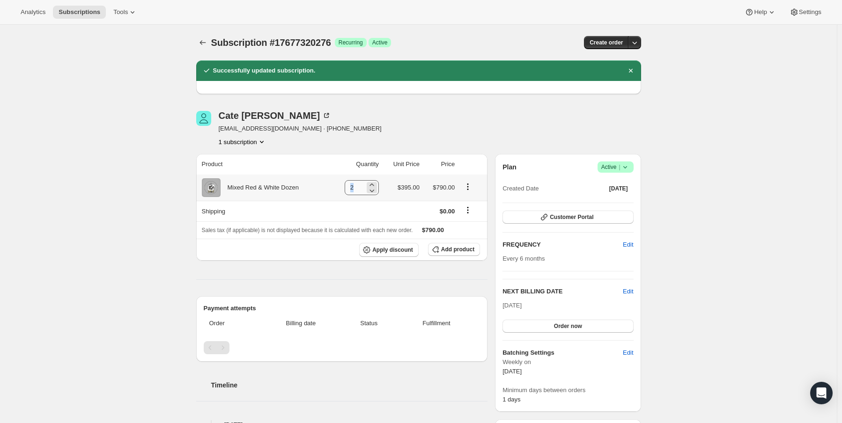
drag, startPoint x: 358, startPoint y: 188, endPoint x: 353, endPoint y: 188, distance: 5.2
click at [353, 188] on div "2" at bounding box center [362, 187] width 34 height 15
click at [376, 192] on icon at bounding box center [371, 190] width 9 height 9
click at [720, 229] on div "Subscription #17677320276. This page is ready Subscription #17677320276 Success…" at bounding box center [418, 410] width 837 height 770
click at [397, 253] on span "Apply discount" at bounding box center [392, 249] width 41 height 7
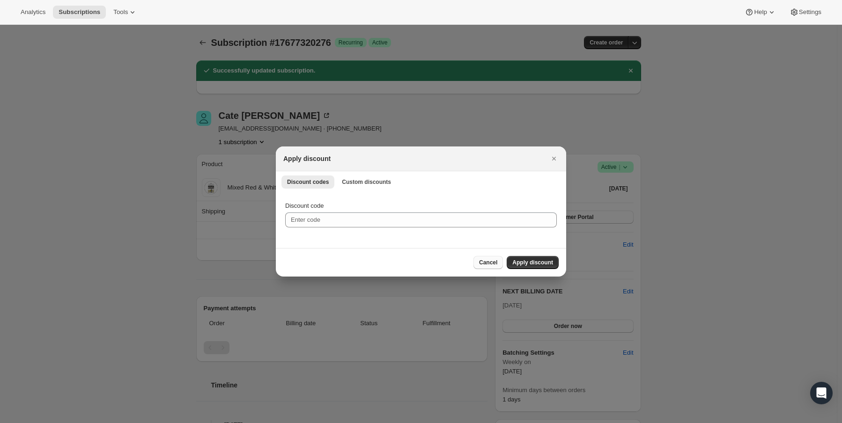
click at [492, 264] on span "Cancel" at bounding box center [488, 262] width 18 height 7
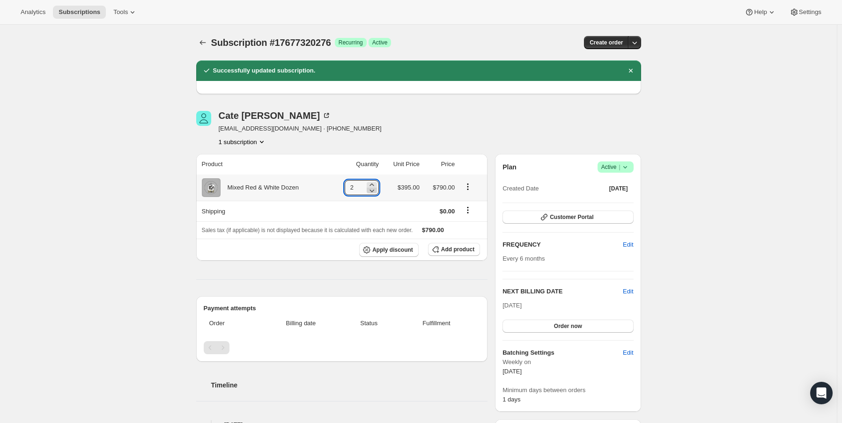
click at [371, 189] on icon at bounding box center [371, 190] width 9 height 9
type input "1"
click at [77, 11] on span "Subscriptions" at bounding box center [80, 11] width 42 height 7
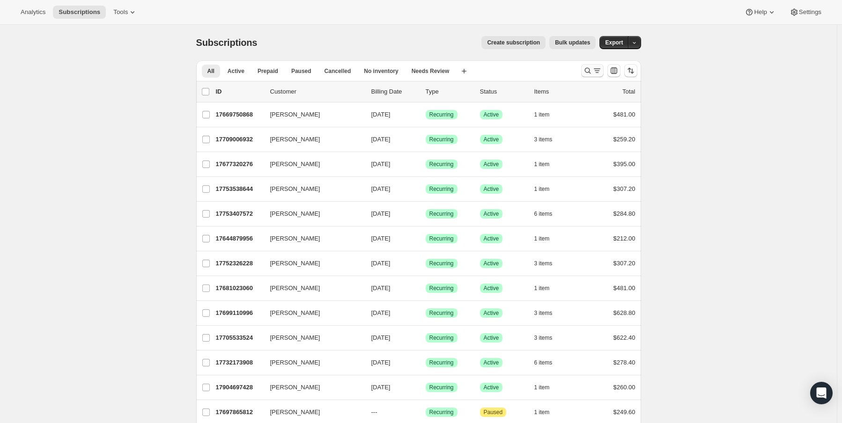
click at [598, 70] on icon "Search and filter results" at bounding box center [596, 70] width 9 height 9
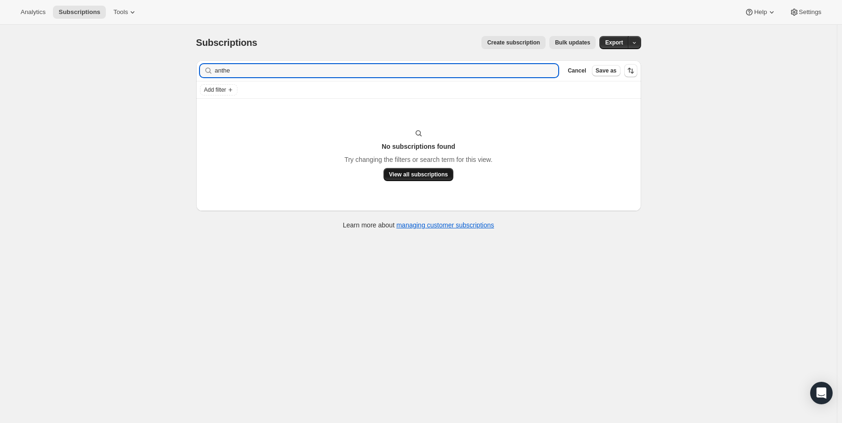
type input "anthe"
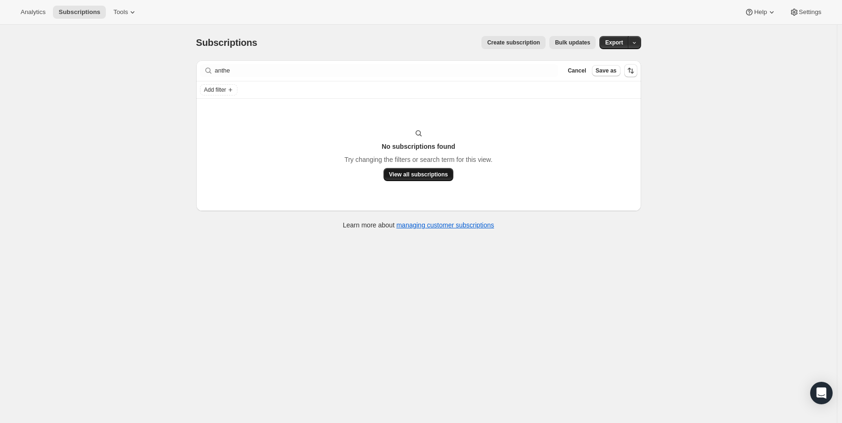
click at [416, 173] on span "View all subscriptions" at bounding box center [418, 174] width 59 height 7
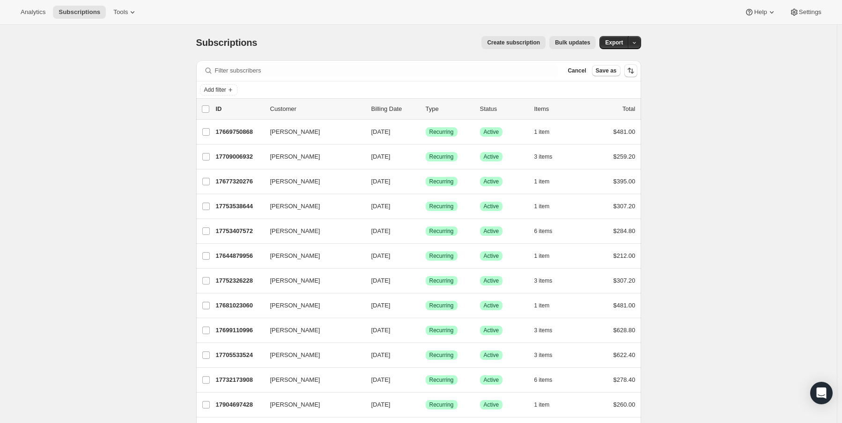
click at [339, 77] on div "Filter subscribers Cancel Save as" at bounding box center [418, 70] width 445 height 21
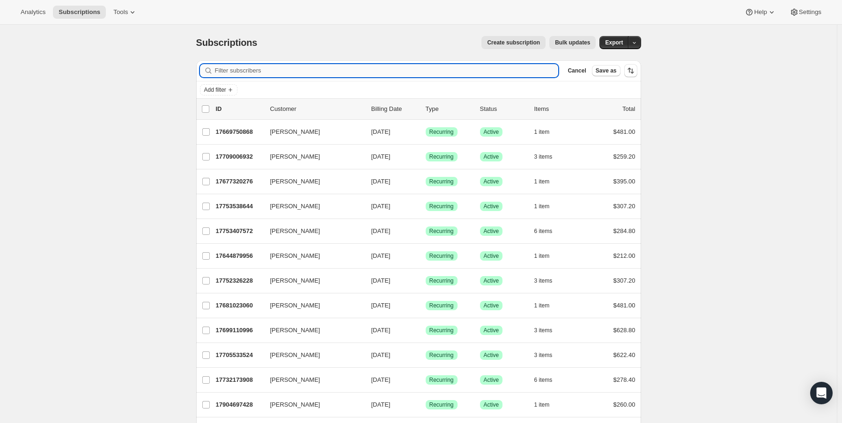
click at [360, 69] on input "Filter subscribers" at bounding box center [387, 70] width 344 height 13
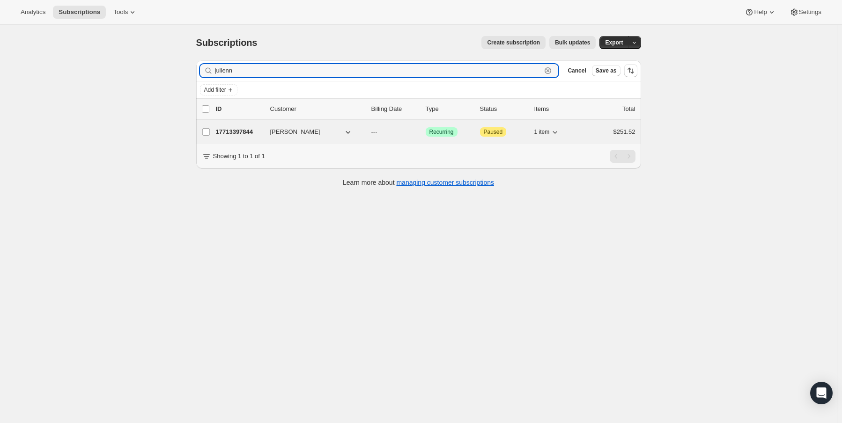
type input "julienn"
click at [283, 134] on span "[PERSON_NAME]" at bounding box center [295, 131] width 50 height 9
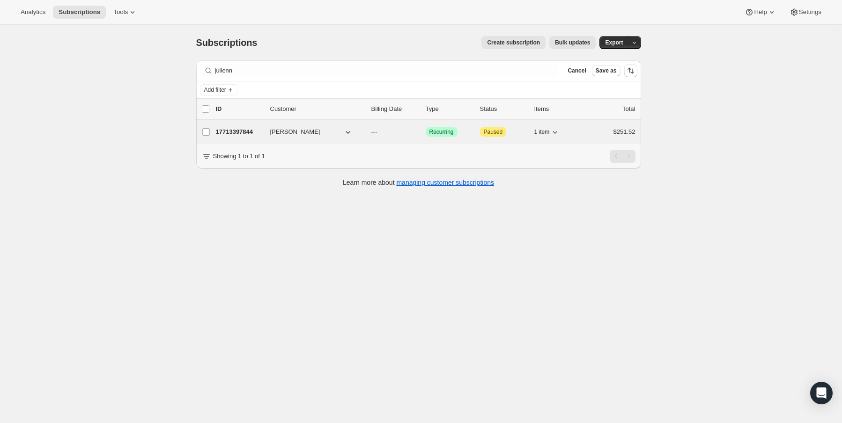
click at [235, 135] on p "17713397844" at bounding box center [239, 131] width 47 height 9
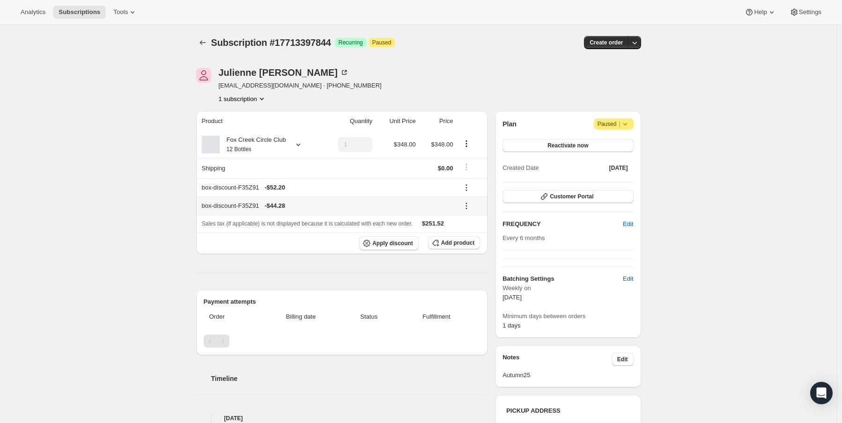
click at [471, 204] on icon at bounding box center [466, 205] width 9 height 9
click at [304, 151] on div "Fox Creek Circle Club 12 Bottles" at bounding box center [260, 144] width 117 height 19
click at [288, 146] on div "Fox Creek Circle Club 12 Bottles" at bounding box center [260, 144] width 117 height 19
click at [298, 143] on icon at bounding box center [298, 144] width 9 height 9
click at [290, 143] on div at bounding box center [296, 144] width 13 height 9
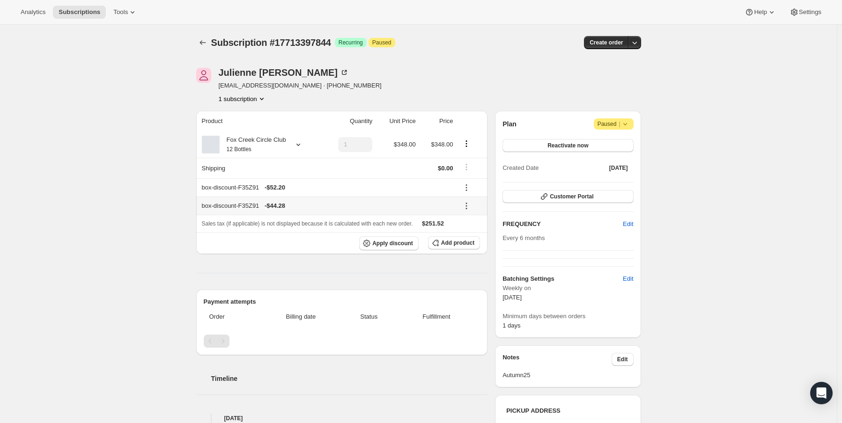
click at [467, 198] on td at bounding box center [472, 206] width 32 height 18
click at [463, 207] on button at bounding box center [466, 206] width 15 height 10
click at [468, 236] on span "Remove" at bounding box center [473, 239] width 22 height 7
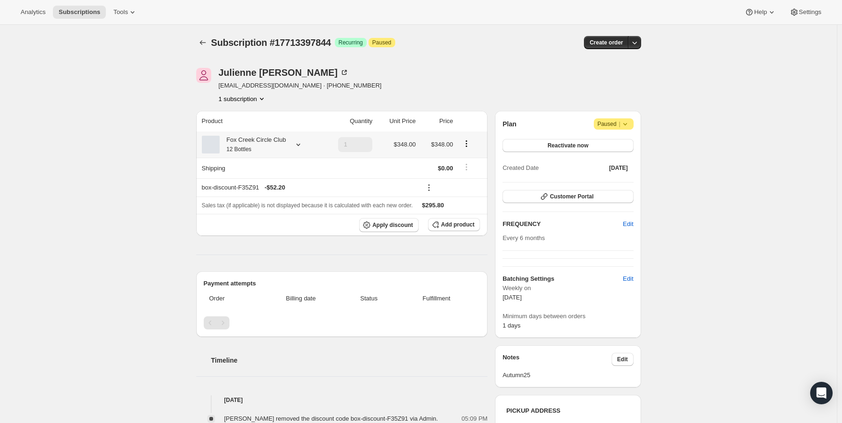
click at [299, 145] on icon at bounding box center [298, 144] width 9 height 9
click at [258, 201] on span "Edit box" at bounding box center [255, 201] width 22 height 7
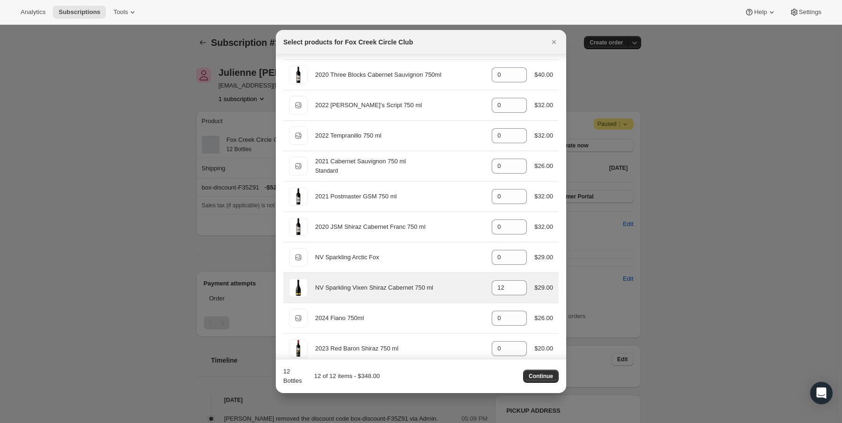
scroll to position [234, 0]
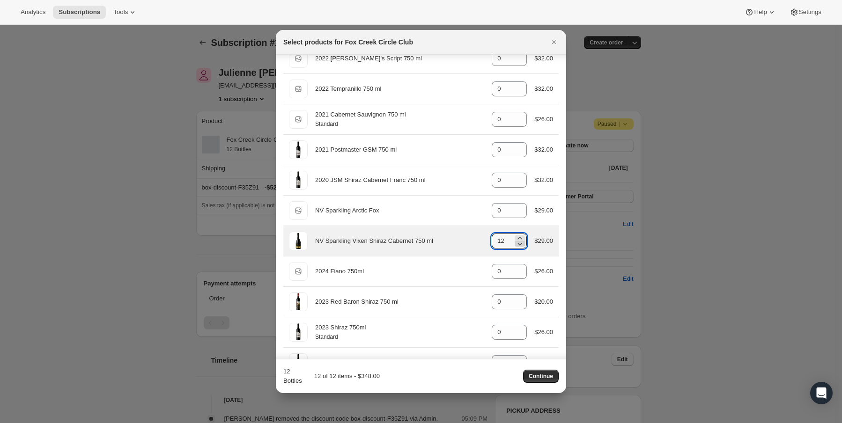
click at [520, 241] on icon ":r31l:" at bounding box center [519, 243] width 9 height 9
click at [518, 236] on icon ":r31l:" at bounding box center [519, 238] width 9 height 9
type input "12"
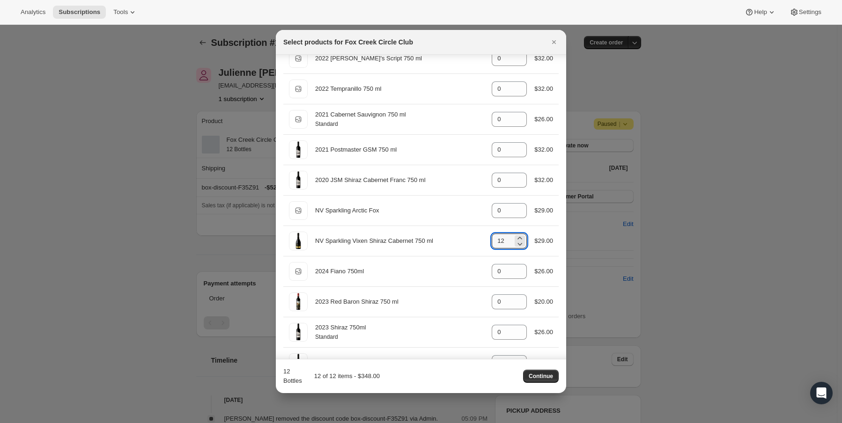
drag, startPoint x: 545, startPoint y: 382, endPoint x: 542, endPoint y: 371, distance: 11.6
click at [545, 380] on button "Continue" at bounding box center [541, 376] width 36 height 13
click at [542, 371] on div "Loading Continue" at bounding box center [541, 376] width 36 height 13
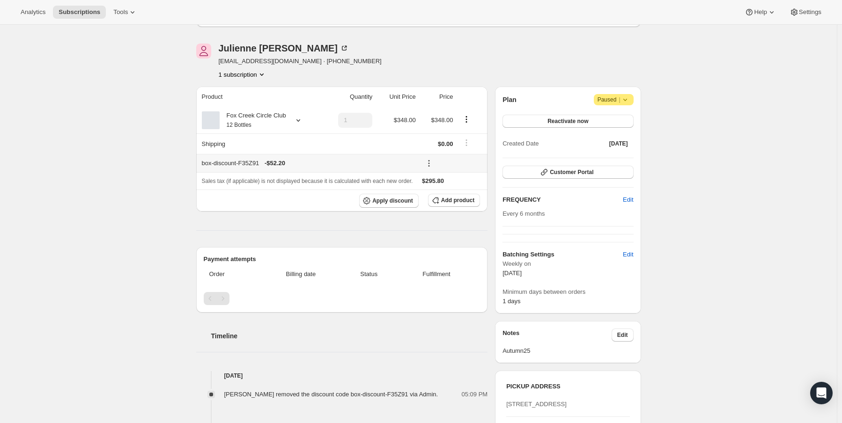
scroll to position [0, 0]
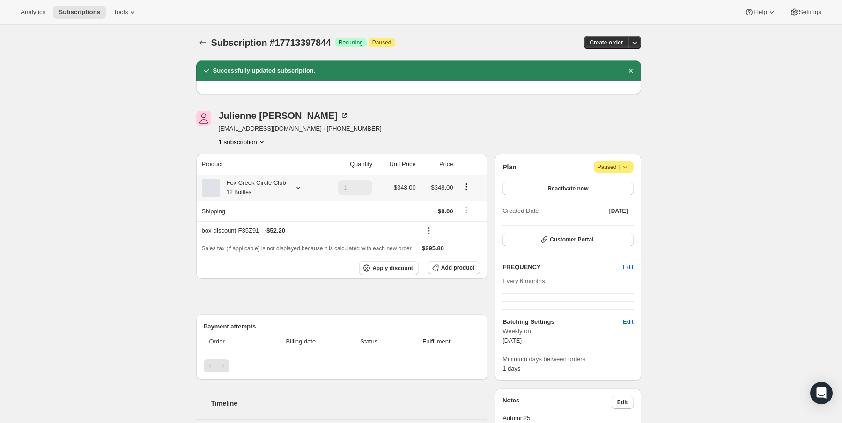
click at [471, 189] on icon "Product actions" at bounding box center [466, 186] width 9 height 9
click at [469, 187] on icon "Product actions" at bounding box center [466, 186] width 9 height 9
click at [458, 265] on span "Add product" at bounding box center [457, 267] width 33 height 7
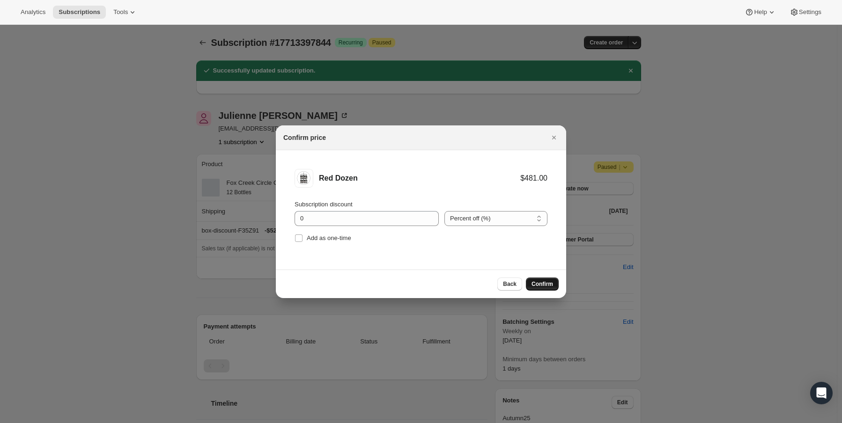
click at [538, 282] on span "Confirm" at bounding box center [542, 283] width 22 height 7
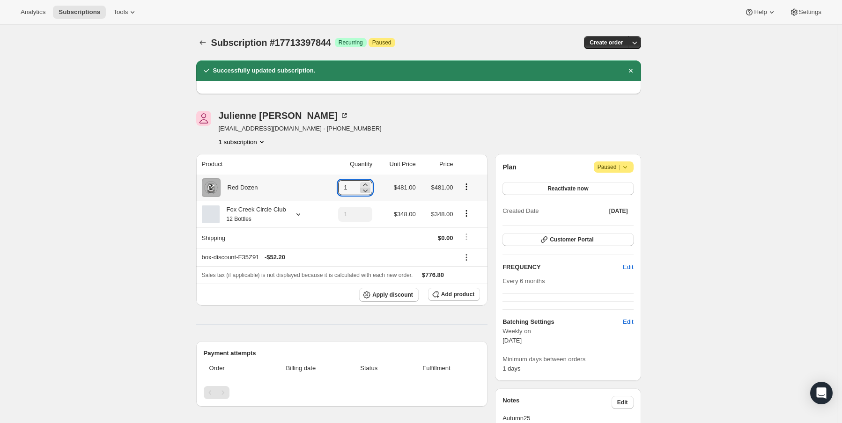
click at [369, 191] on icon at bounding box center [365, 190] width 9 height 9
type input "0"
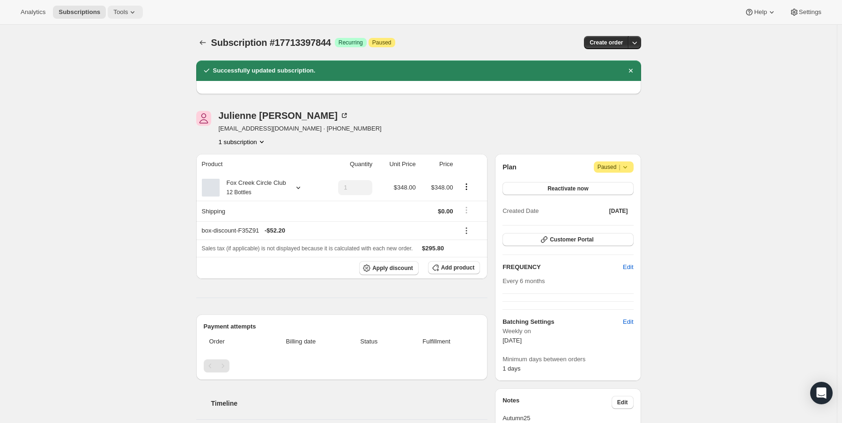
click at [128, 16] on icon at bounding box center [132, 11] width 9 height 9
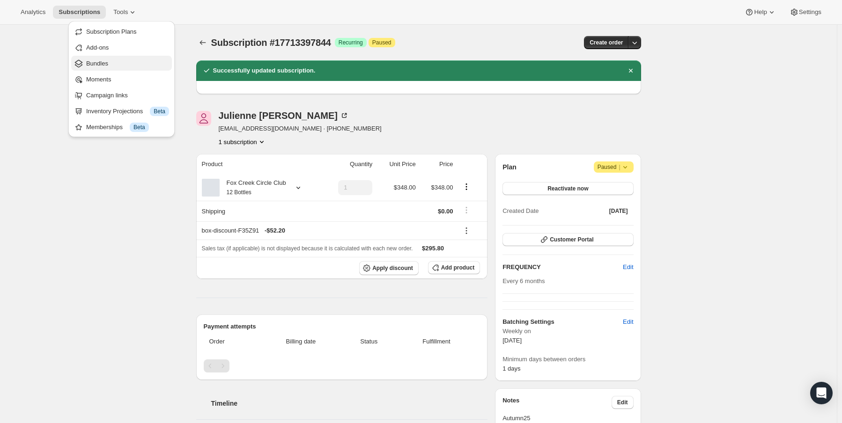
click at [116, 62] on span "Bundles" at bounding box center [127, 63] width 83 height 9
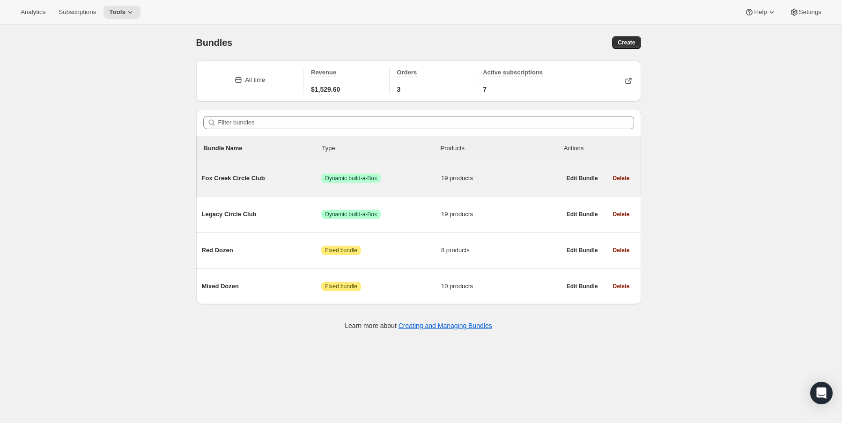
click at [243, 176] on span "Fox Creek Circle Club" at bounding box center [262, 178] width 120 height 9
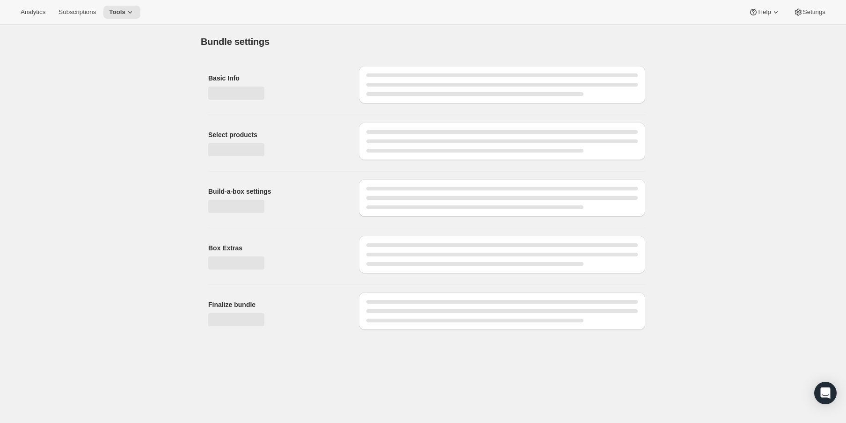
type input "Fox Creek Circle Club"
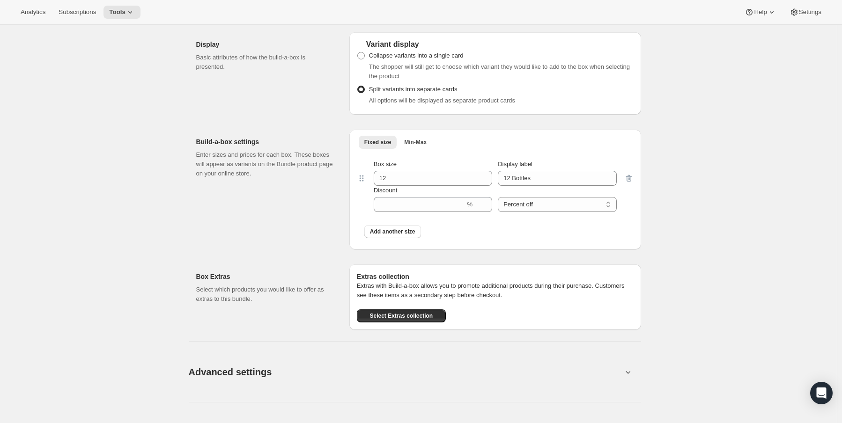
scroll to position [936, 0]
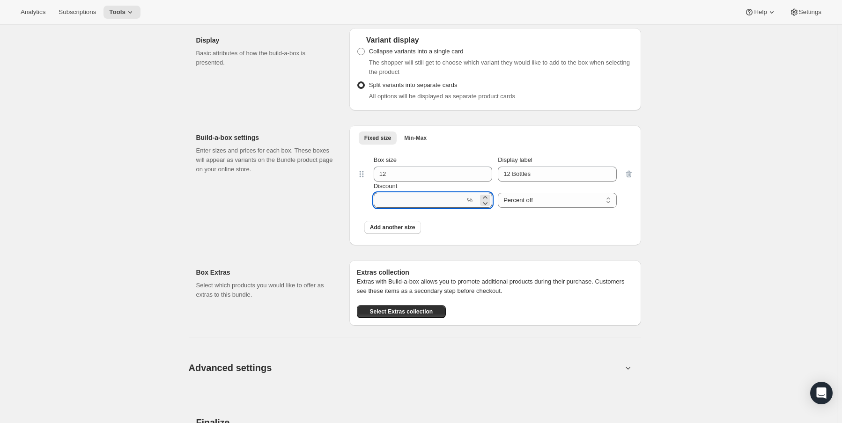
click at [434, 201] on input "Discount" at bounding box center [420, 200] width 92 height 15
type input "20"
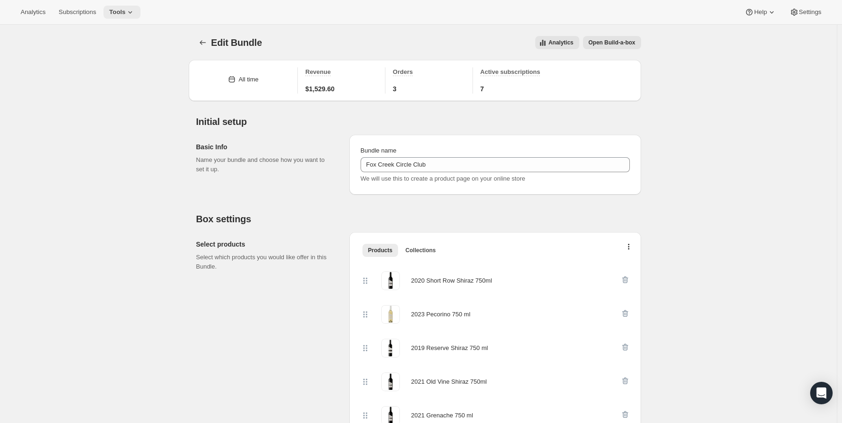
click at [109, 15] on span "Tools" at bounding box center [117, 11] width 16 height 7
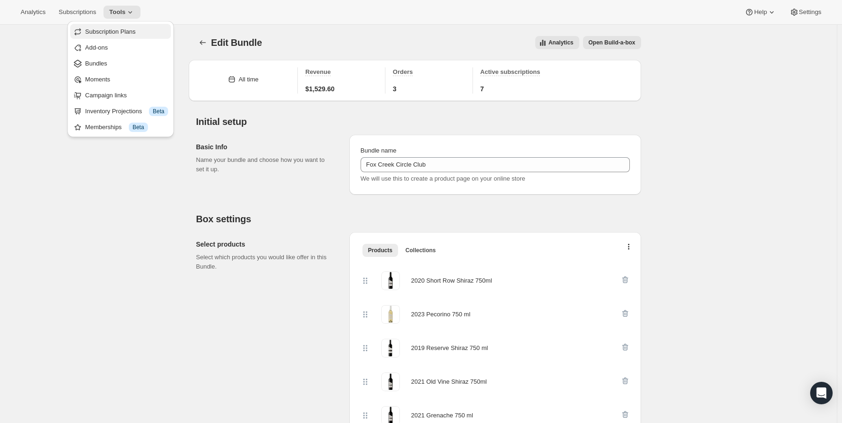
click at [122, 33] on span "Subscription Plans" at bounding box center [110, 31] width 51 height 7
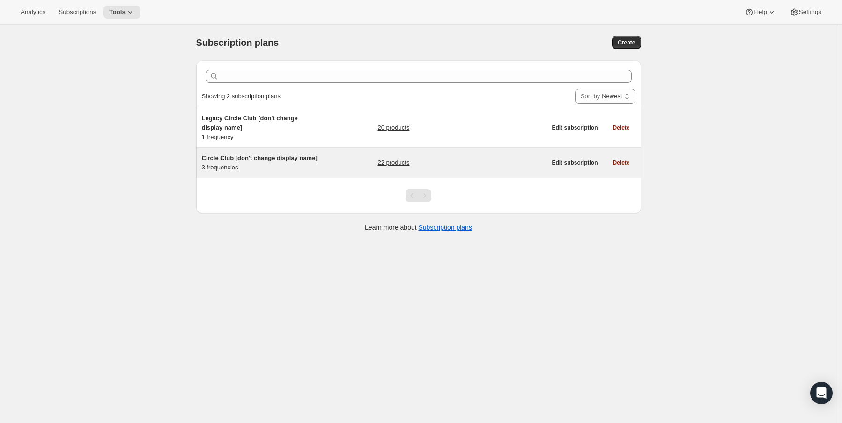
click at [276, 165] on div "Circle Club [don't change display name] 3 frequencies" at bounding box center [260, 163] width 117 height 19
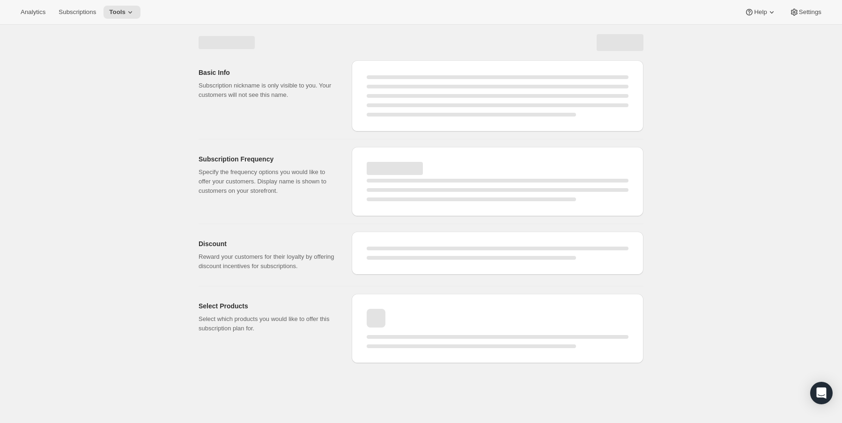
select select "WEEK"
select select "MONTH"
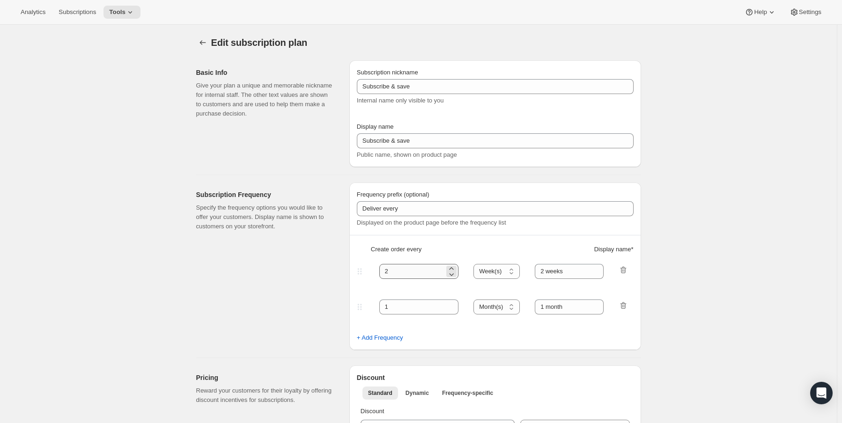
type input "Circle Club [don't change display name]"
type input "Fox Creek Circle Club"
type input "3"
select select "MONTH"
type input "3 months"
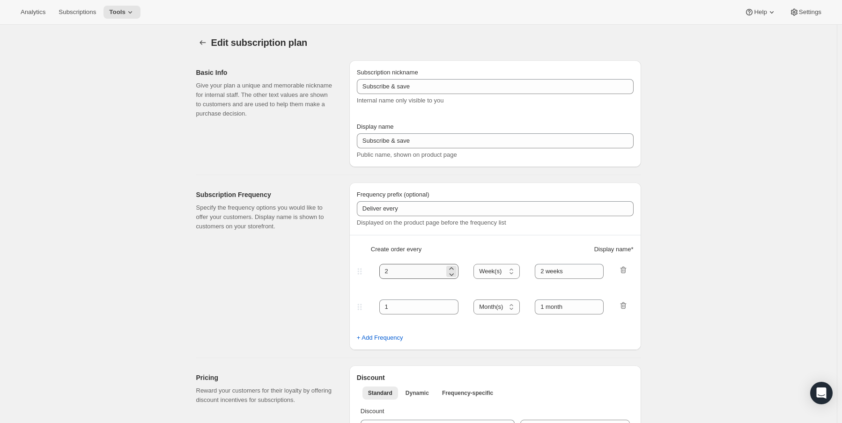
type input "4"
type input "4 months"
type input "20"
checkbox input "true"
select select "MONTH"
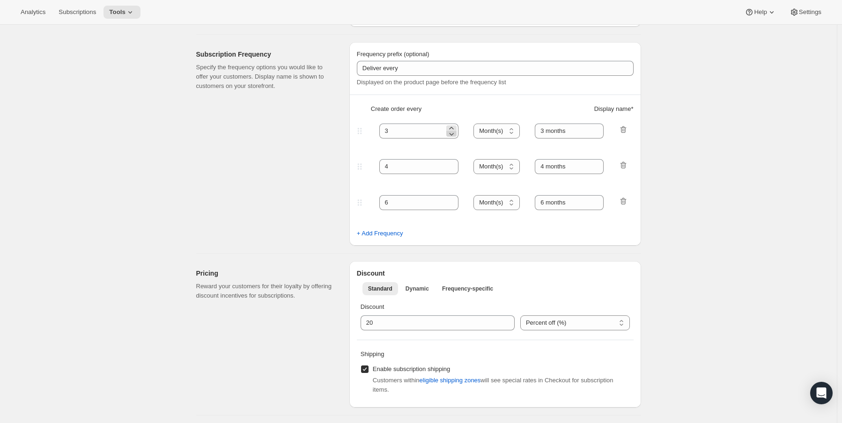
scroll to position [234, 0]
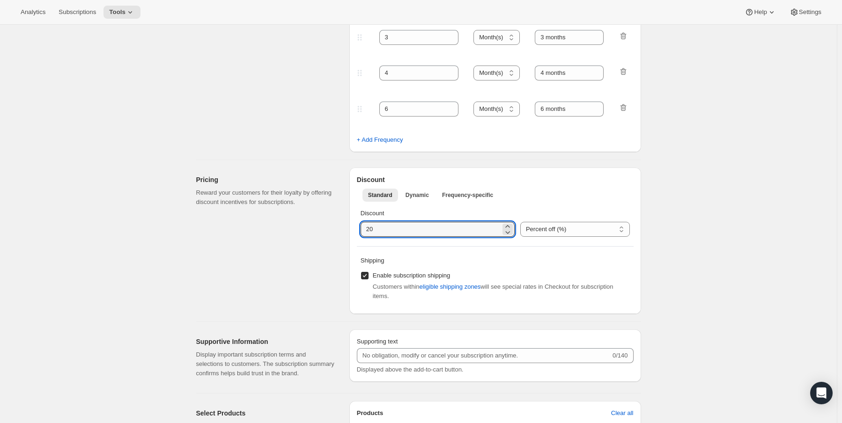
drag, startPoint x: 396, startPoint y: 233, endPoint x: 353, endPoint y: 235, distance: 43.1
click at [353, 235] on div "Discount Standard Dynamic Frequency-specific More views Standard Dynamic Freque…" at bounding box center [495, 241] width 292 height 147
type input "0"
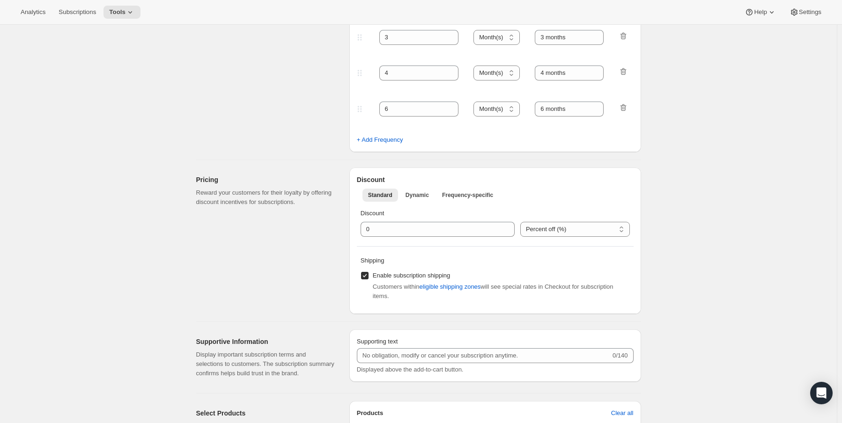
click at [416, 195] on span "Dynamic" at bounding box center [416, 194] width 23 height 7
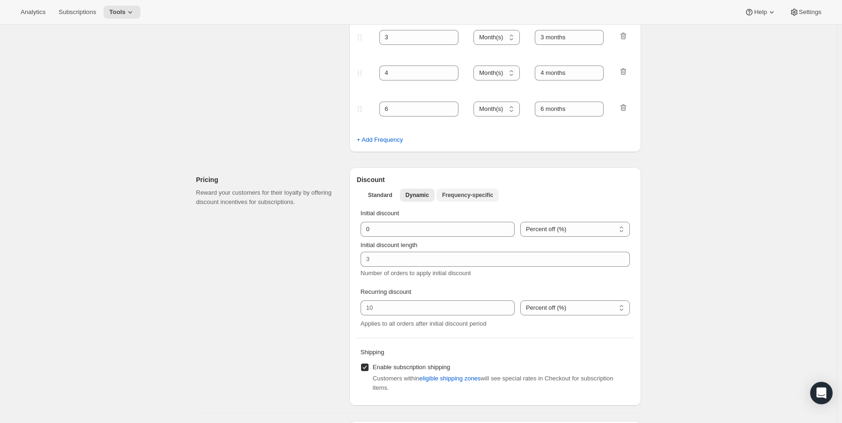
click at [478, 190] on button "Frequency-specific" at bounding box center [467, 195] width 62 height 13
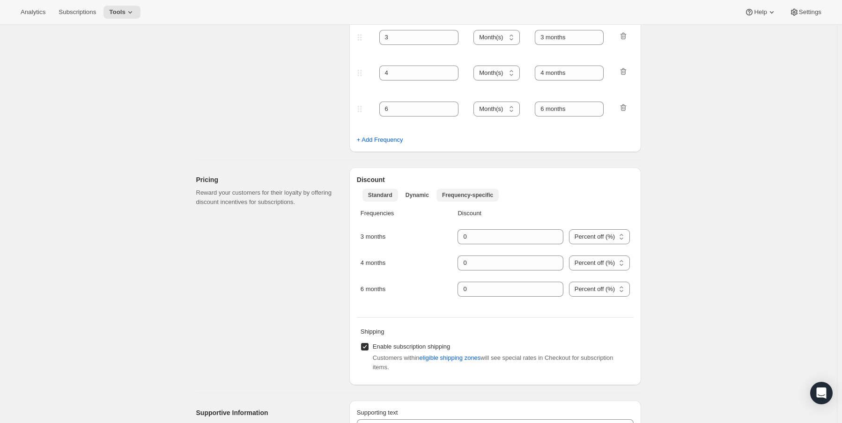
click at [380, 195] on span "Standard" at bounding box center [380, 194] width 24 height 7
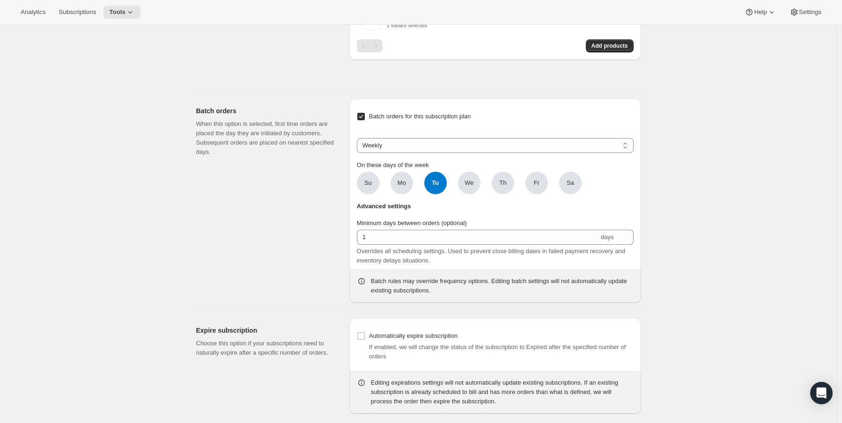
scroll to position [0, 0]
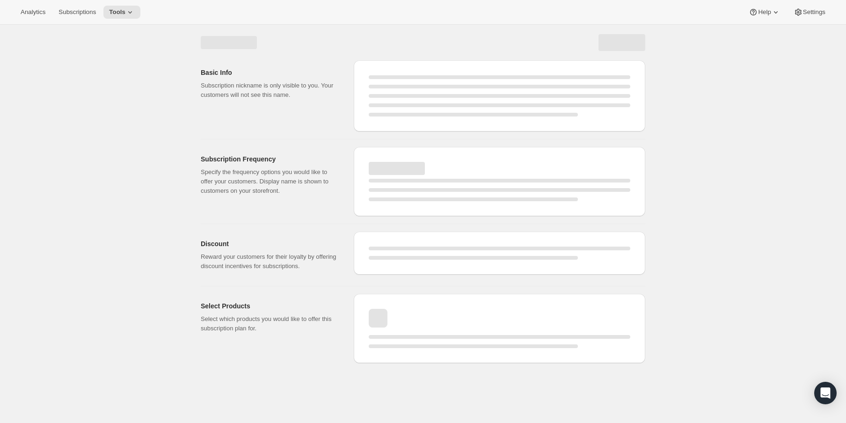
select select "MONTH"
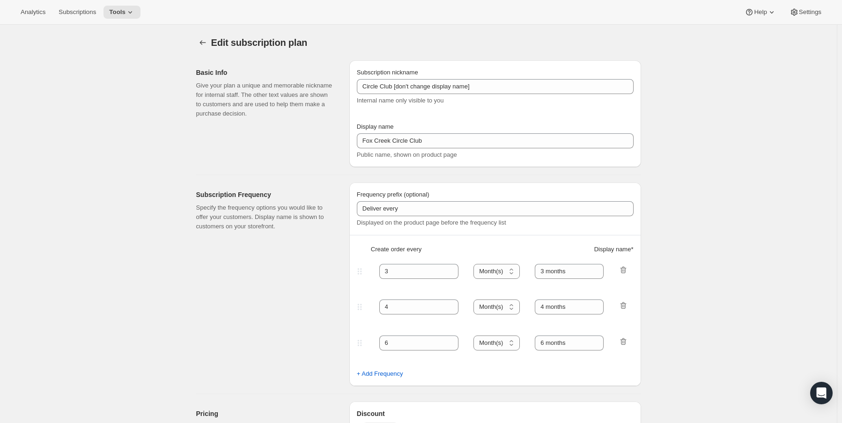
type input "0"
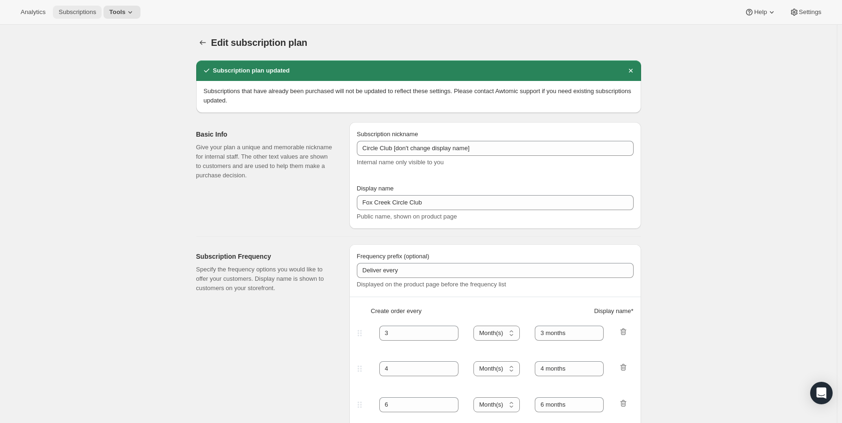
click at [86, 12] on span "Subscriptions" at bounding box center [77, 11] width 37 height 7
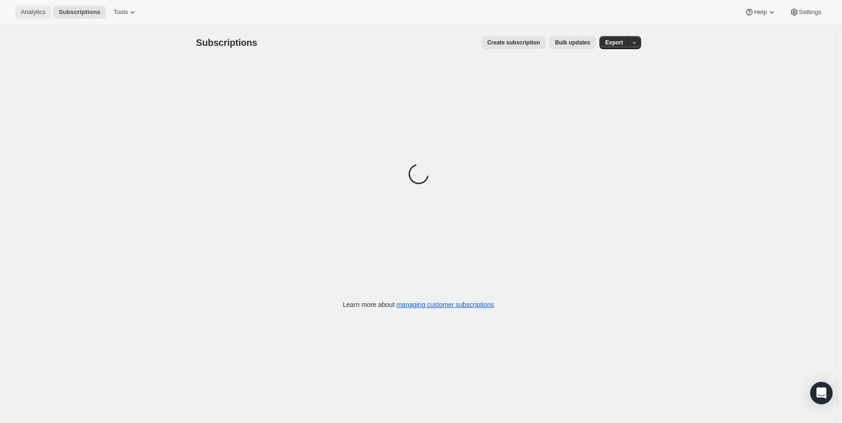
click at [37, 15] on span "Analytics" at bounding box center [33, 11] width 25 height 7
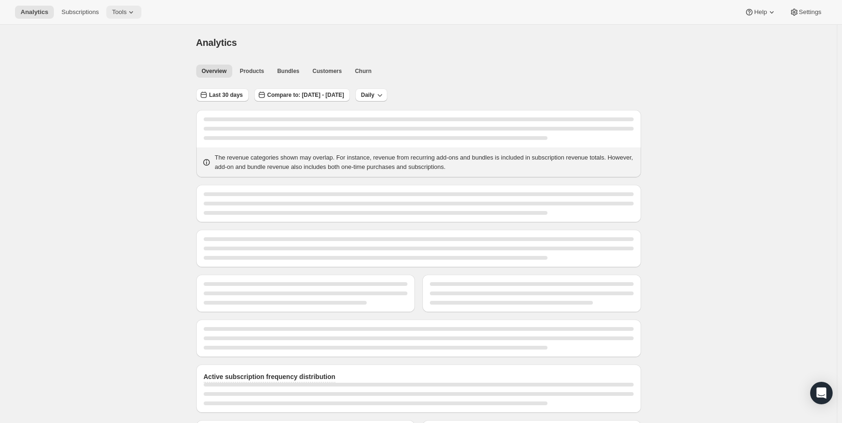
click at [122, 11] on span "Tools" at bounding box center [119, 11] width 15 height 7
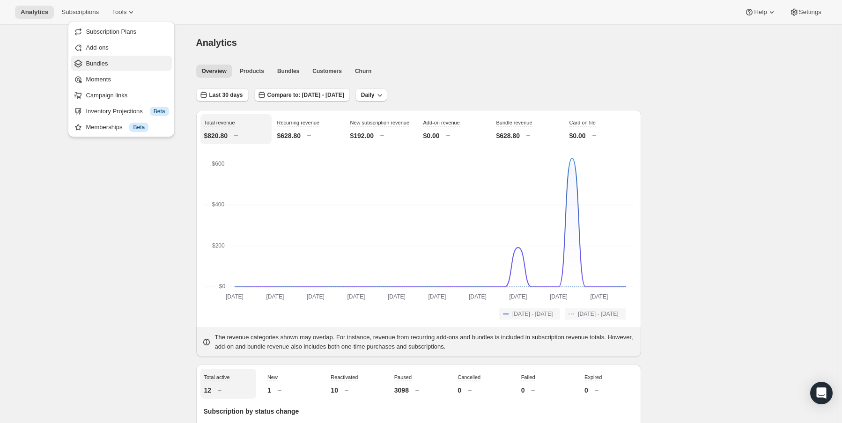
click at [113, 58] on button "Bundles" at bounding box center [121, 63] width 101 height 15
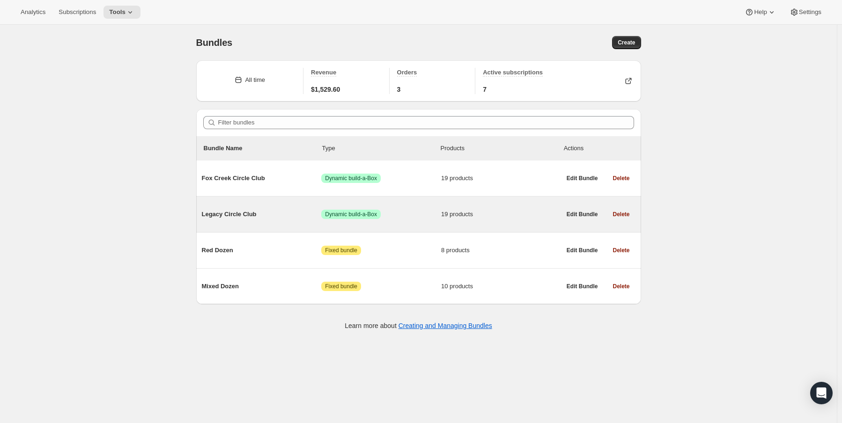
click at [242, 210] on span "Legacy Circle Club" at bounding box center [262, 214] width 120 height 9
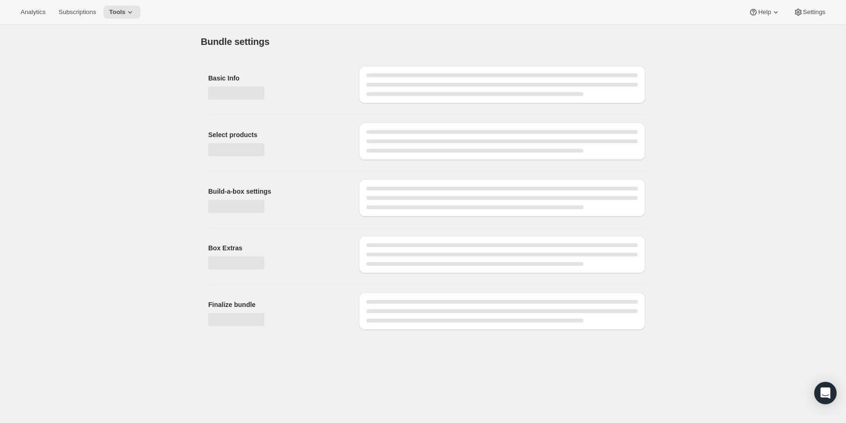
type input "Legacy Circle Club"
